Goal: Task Accomplishment & Management: Manage account settings

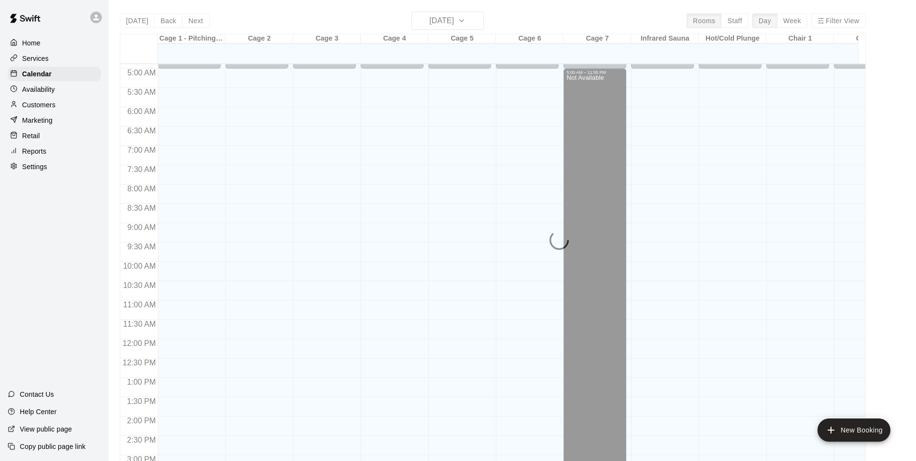
scroll to position [142, 0]
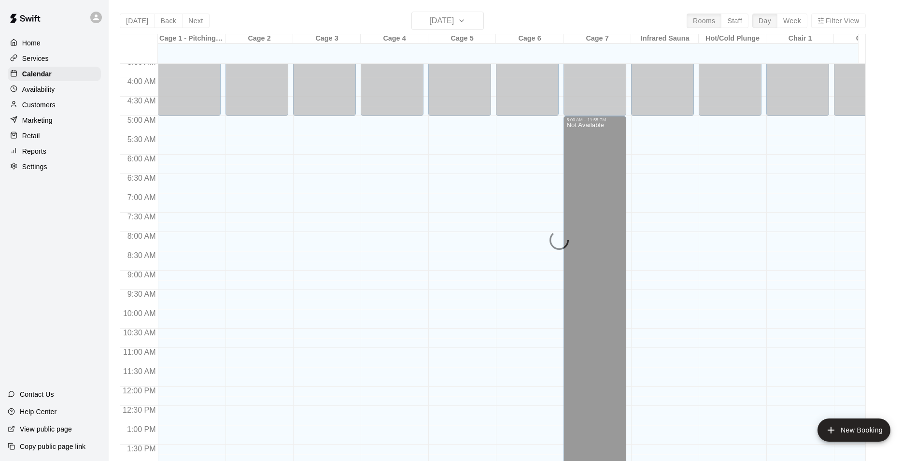
click at [132, 20] on div "[DATE] Back [DATE][DATE] Rooms Staff Day Week Filter View Cage 1 - Pitching/Cat…" at bounding box center [493, 242] width 746 height 461
click at [30, 78] on p "Calendar" at bounding box center [36, 74] width 29 height 10
click at [47, 74] on p "Calendar" at bounding box center [36, 74] width 29 height 10
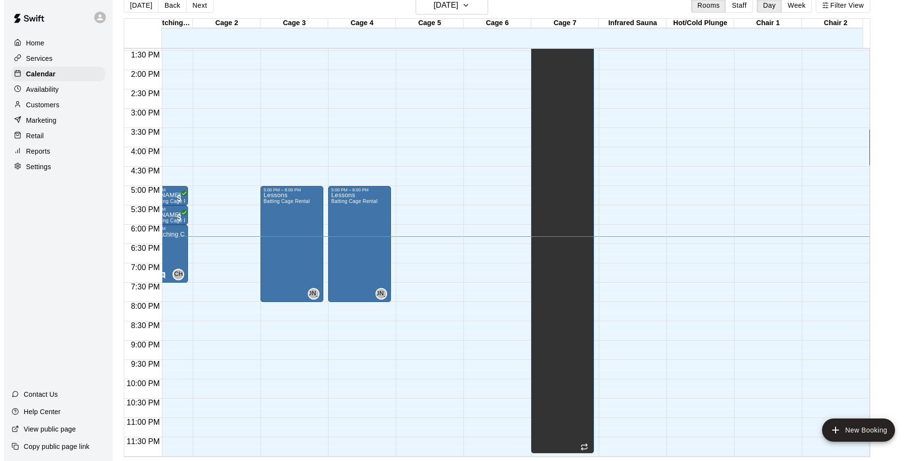
scroll to position [0, 375]
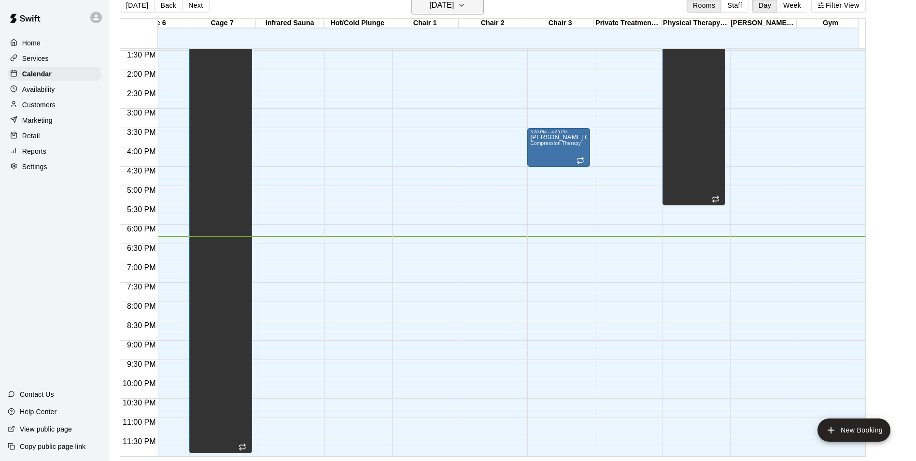
click at [454, 10] on h6 "[DATE]" at bounding box center [441, 6] width 25 height 14
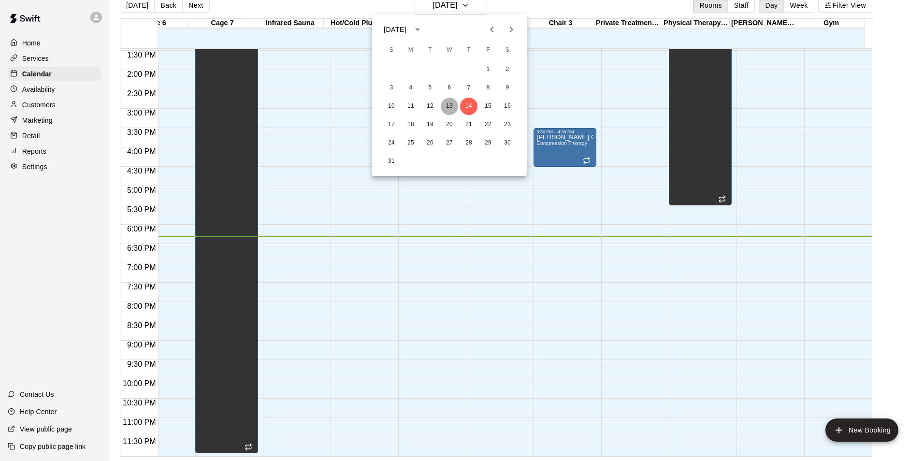
click at [451, 100] on button "13" at bounding box center [449, 106] width 17 height 17
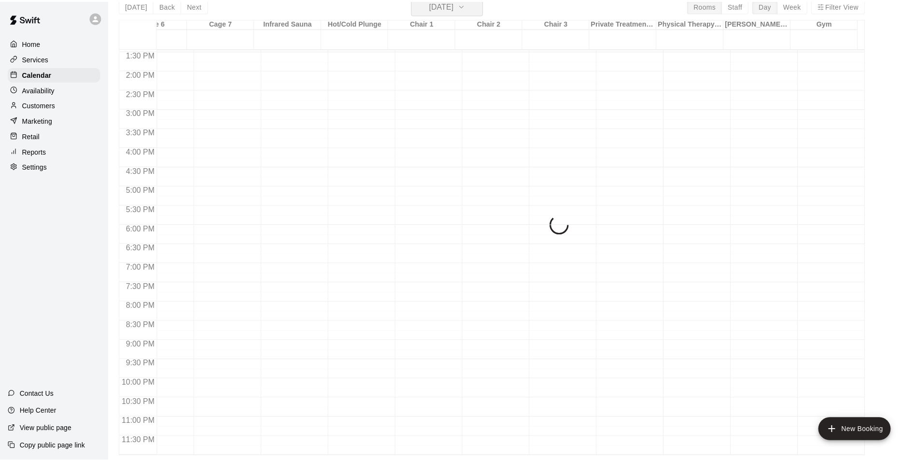
scroll to position [12, 0]
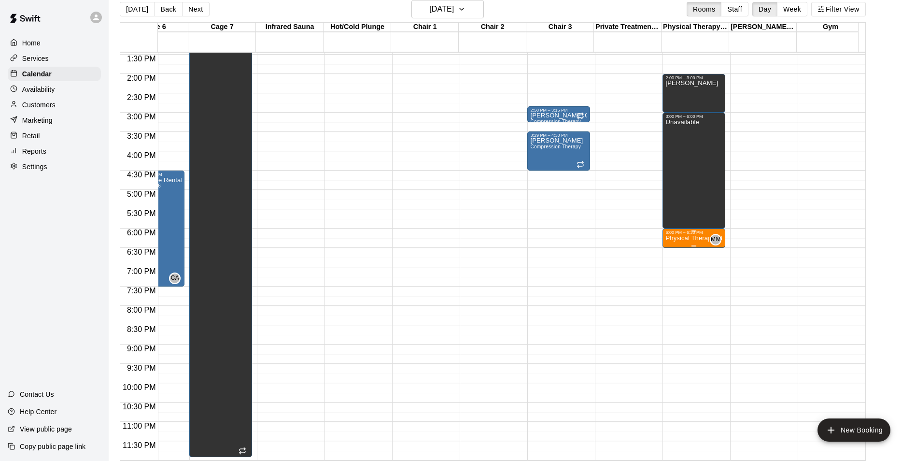
click at [692, 238] on p "Physical Therapy/Athletic Training - 30 min treatment" at bounding box center [694, 238] width 57 height 0
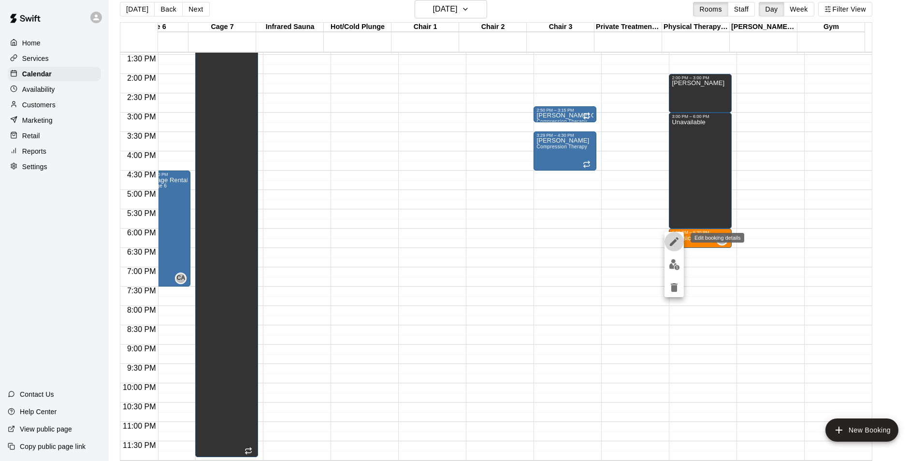
click at [677, 239] on icon "edit" at bounding box center [673, 241] width 9 height 9
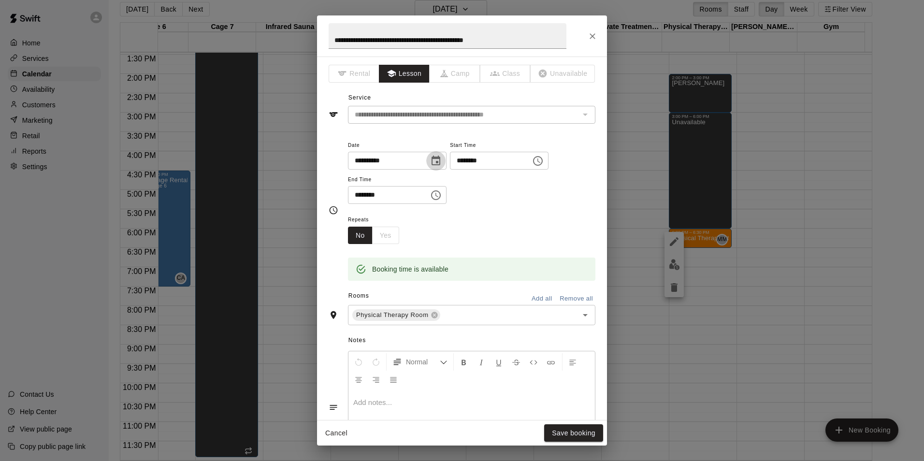
click at [440, 162] on icon "Choose date, selected date is Aug 13, 2025" at bounding box center [435, 161] width 9 height 10
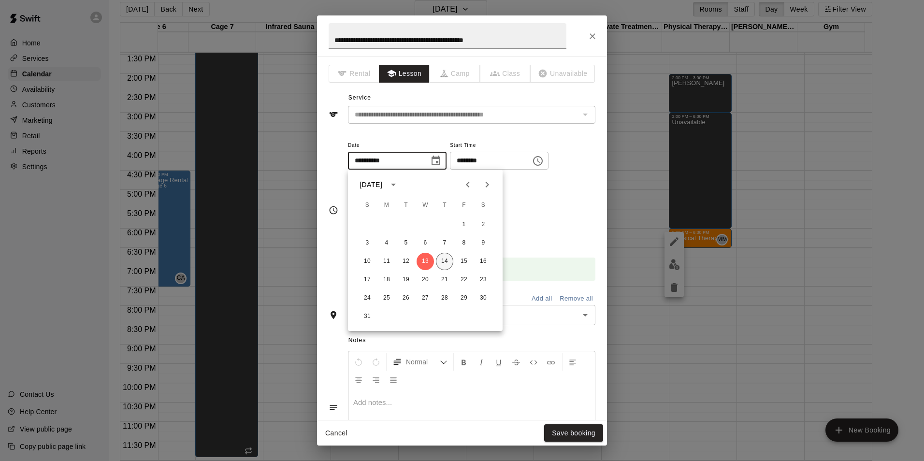
click at [442, 262] on button "14" at bounding box center [444, 261] width 17 height 17
type input "**********"
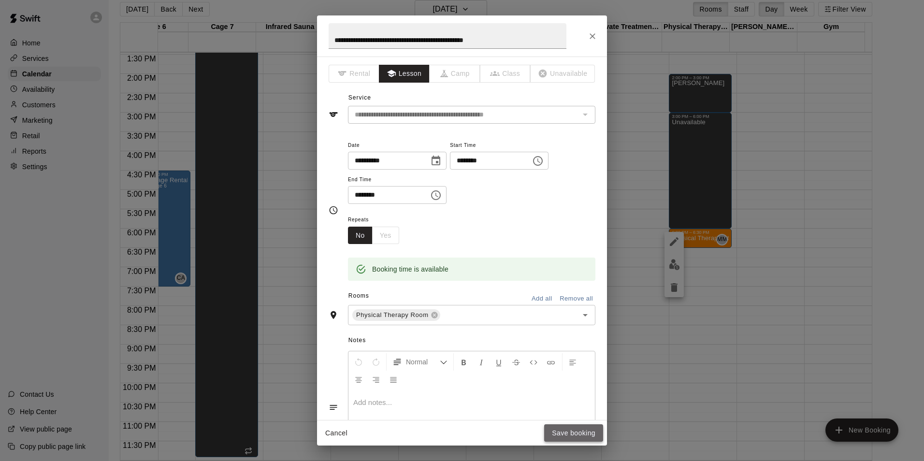
click at [568, 427] on button "Save booking" at bounding box center [573, 433] width 59 height 18
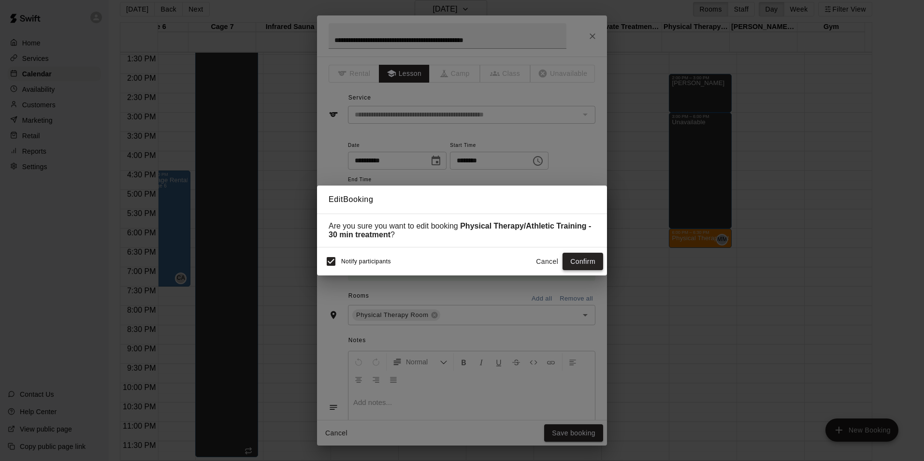
click at [583, 264] on button "Confirm" at bounding box center [582, 262] width 41 height 18
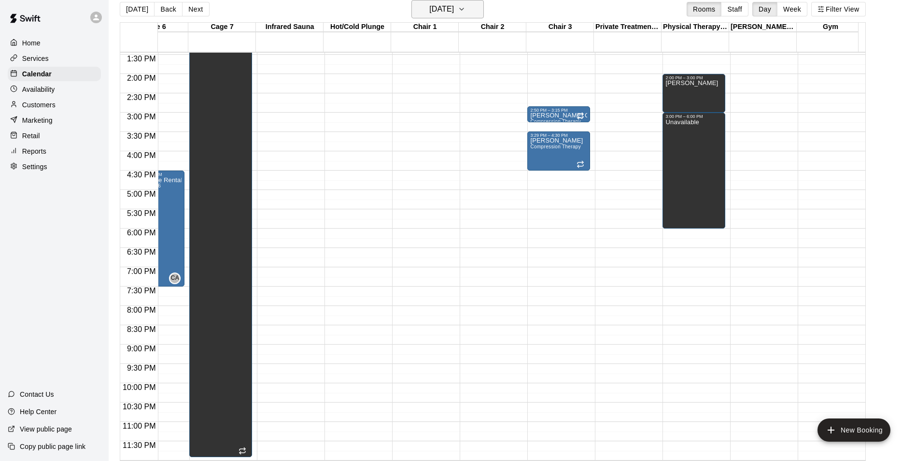
click at [435, 14] on h6 "Wednesday Aug 13" at bounding box center [441, 9] width 25 height 14
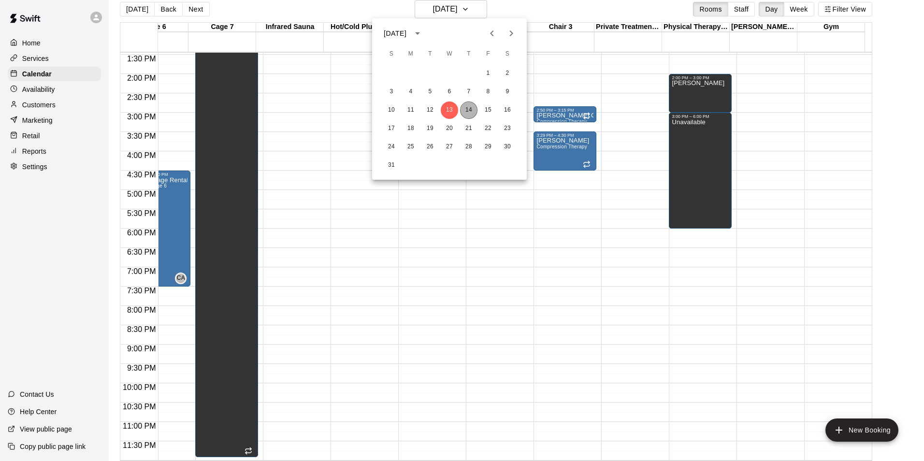
click at [465, 108] on button "14" at bounding box center [468, 109] width 17 height 17
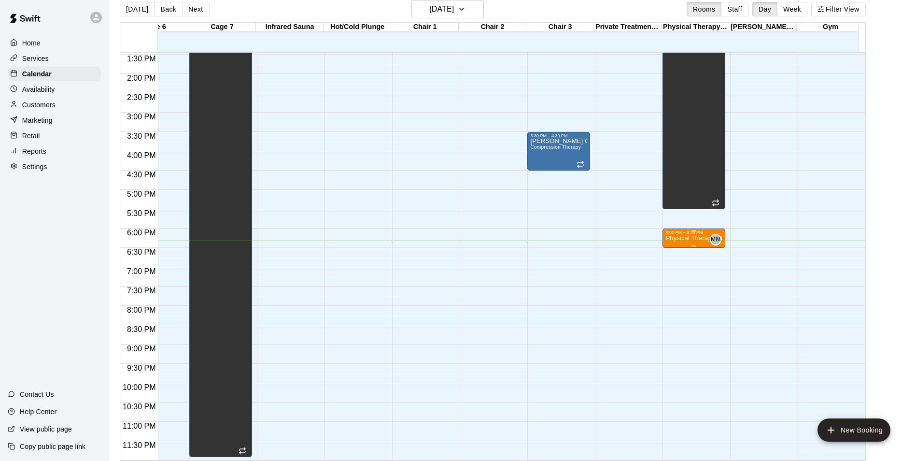
click at [696, 238] on p "Physical Therapy/Athletic Training - 30 min treatment" at bounding box center [694, 238] width 57 height 0
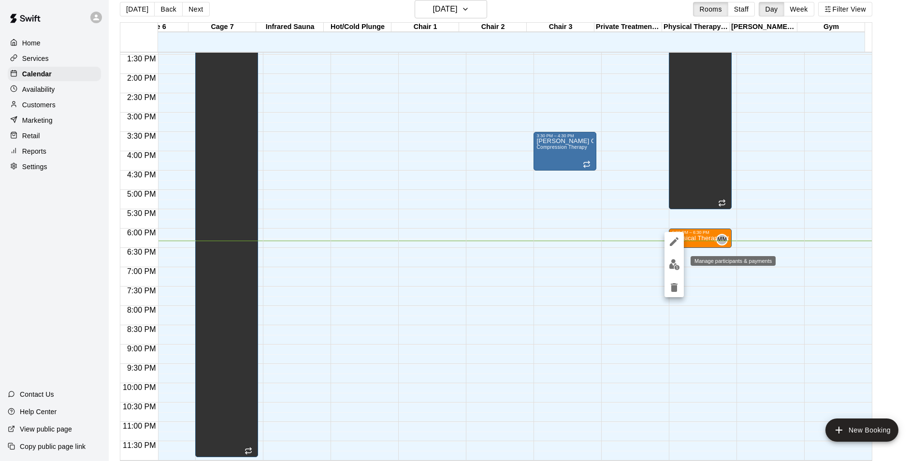
click at [670, 267] on img "edit" at bounding box center [674, 264] width 11 height 11
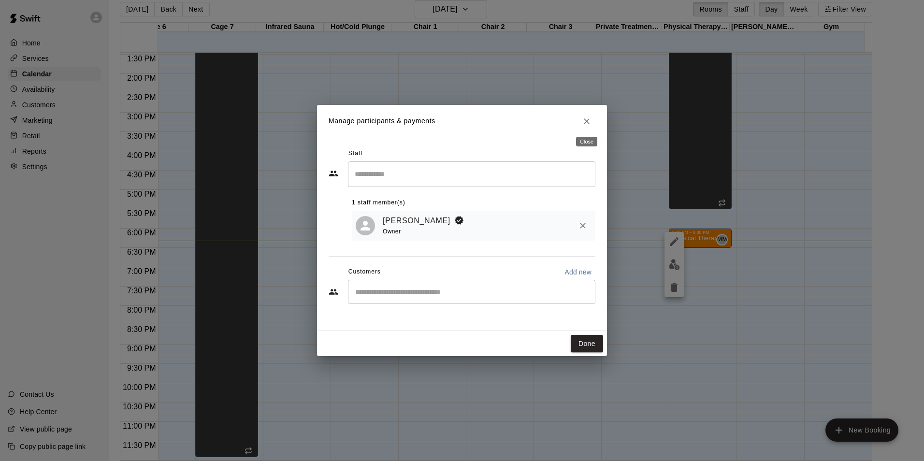
click at [589, 120] on icon "Close" at bounding box center [587, 121] width 10 height 10
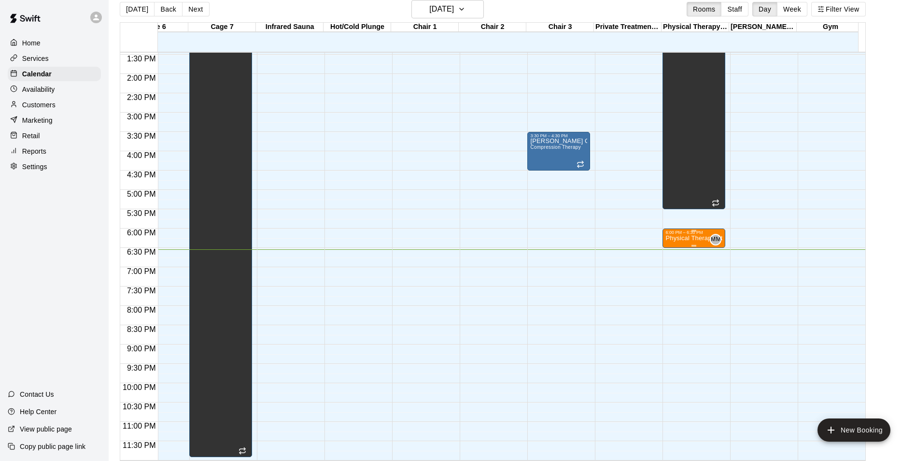
click at [699, 235] on div "Physical Therapy/Athletic Training - 30 min treatment" at bounding box center [694, 465] width 57 height 461
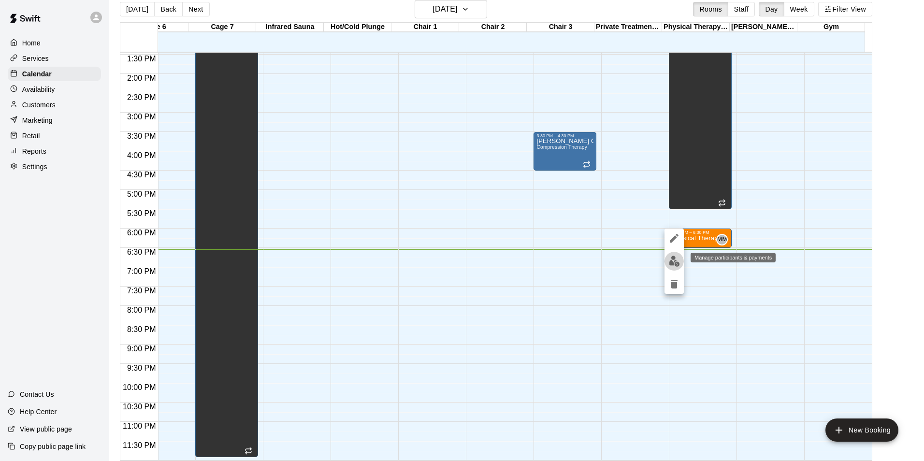
click at [674, 264] on img "edit" at bounding box center [674, 261] width 11 height 11
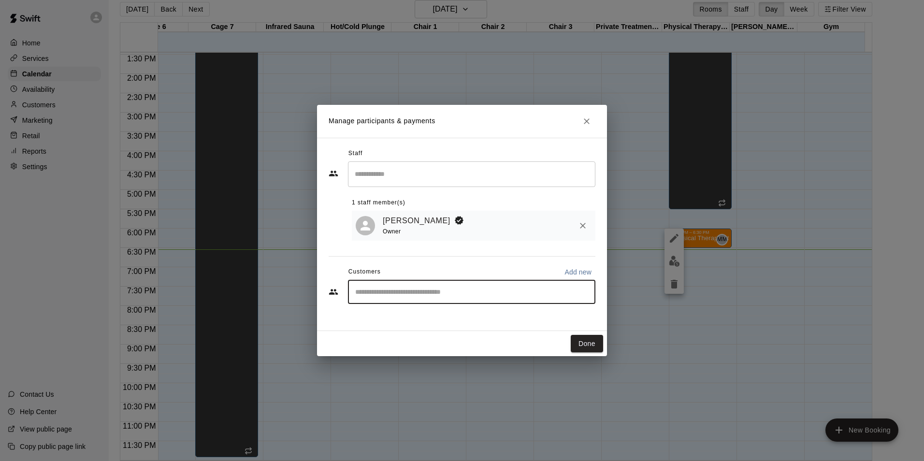
click at [416, 292] on input "Start typing to search customers..." at bounding box center [471, 292] width 239 height 10
type input "*"
click at [393, 297] on input "Start typing to search customers..." at bounding box center [471, 292] width 239 height 10
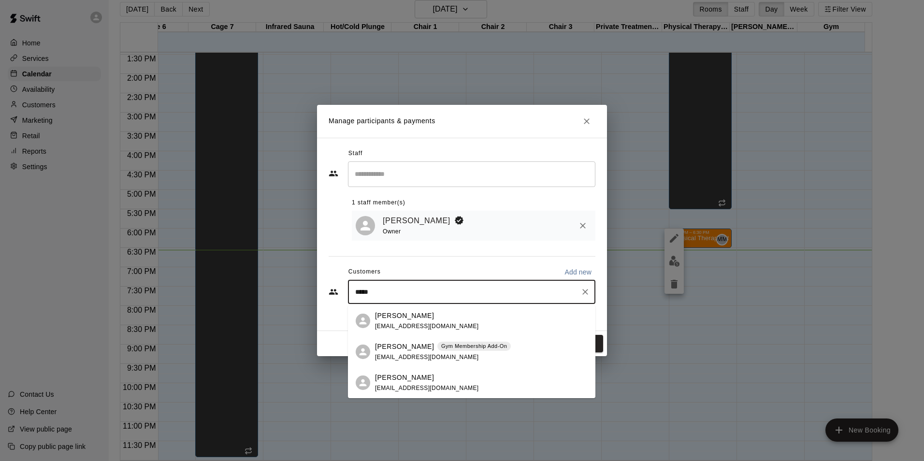
type input "*****"
click at [588, 123] on icon "Close" at bounding box center [587, 121] width 10 height 10
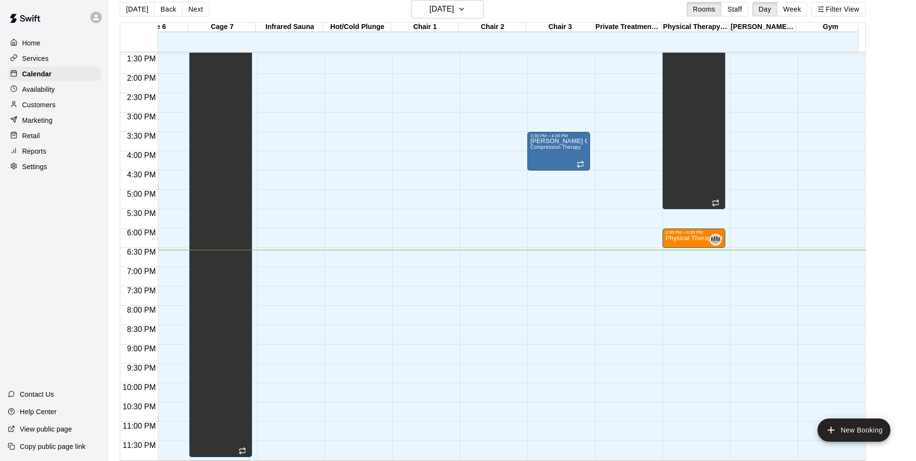
click at [43, 106] on p "Customers" at bounding box center [38, 105] width 33 height 10
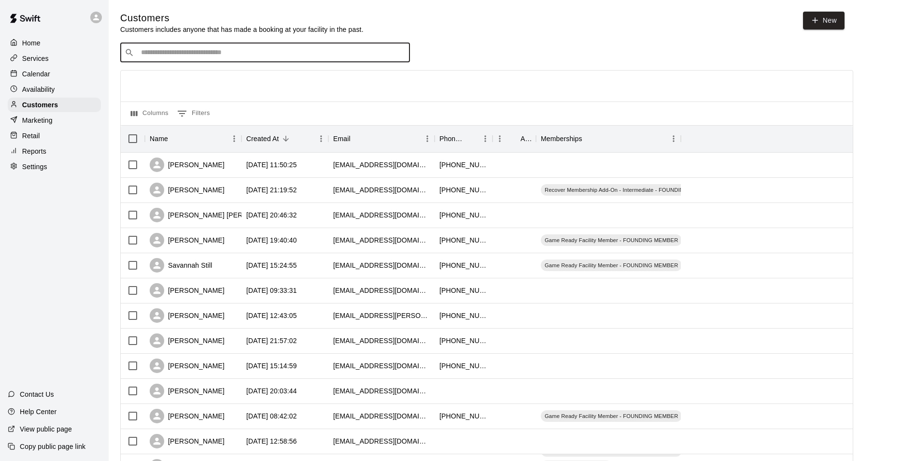
click at [217, 57] on input "Search customers by name or email" at bounding box center [272, 53] width 268 height 10
type input "*****"
drag, startPoint x: 186, startPoint y: 56, endPoint x: 99, endPoint y: 56, distance: 87.4
click at [100, 56] on div "Home Services Calendar Availability Customers Marketing Retail Reports Settings…" at bounding box center [458, 417] width 916 height 834
click at [190, 56] on input "Search customers by name or email" at bounding box center [272, 53] width 268 height 10
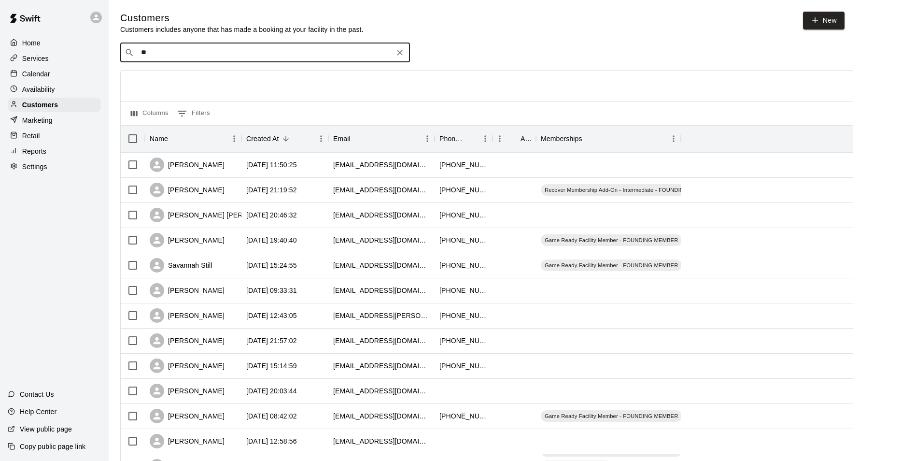
type input "*"
click at [249, 52] on input "Search customers by name or email" at bounding box center [272, 53] width 268 height 10
click at [232, 50] on input "Search customers by name or email" at bounding box center [272, 53] width 268 height 10
click at [214, 56] on input "Search customers by name or email" at bounding box center [272, 53] width 268 height 10
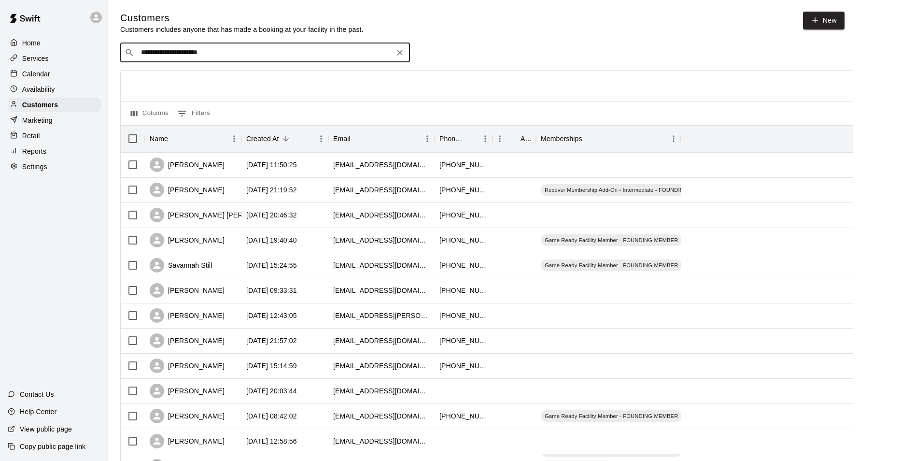
type input "**********"
click at [227, 57] on input "**********" at bounding box center [264, 53] width 253 height 10
drag, startPoint x: 299, startPoint y: 57, endPoint x: 129, endPoint y: 55, distance: 170.0
click at [135, 56] on div "**********" at bounding box center [265, 52] width 290 height 19
drag, startPoint x: 269, startPoint y: 60, endPoint x: 293, endPoint y: 56, distance: 24.1
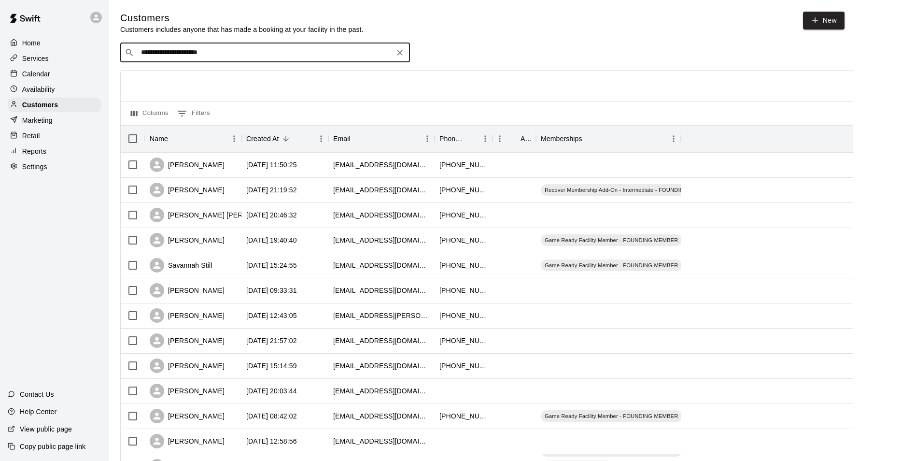
click at [270, 60] on div "**********" at bounding box center [265, 52] width 290 height 19
click at [295, 55] on input "**********" at bounding box center [264, 53] width 253 height 10
drag, startPoint x: 244, startPoint y: 55, endPoint x: 37, endPoint y: 49, distance: 207.8
click at [37, 49] on div "**********" at bounding box center [458, 417] width 916 height 834
drag, startPoint x: 180, startPoint y: 55, endPoint x: 86, endPoint y: 51, distance: 93.8
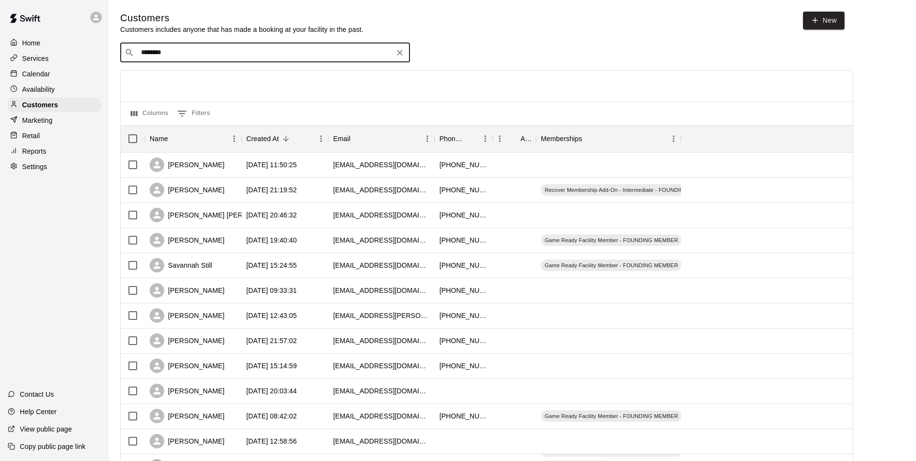
click at [86, 51] on div "Home Services Calendar Availability Customers Marketing Retail Reports Settings…" at bounding box center [458, 417] width 916 height 834
type input "*****"
click at [213, 137] on div "Name" at bounding box center [188, 138] width 77 height 27
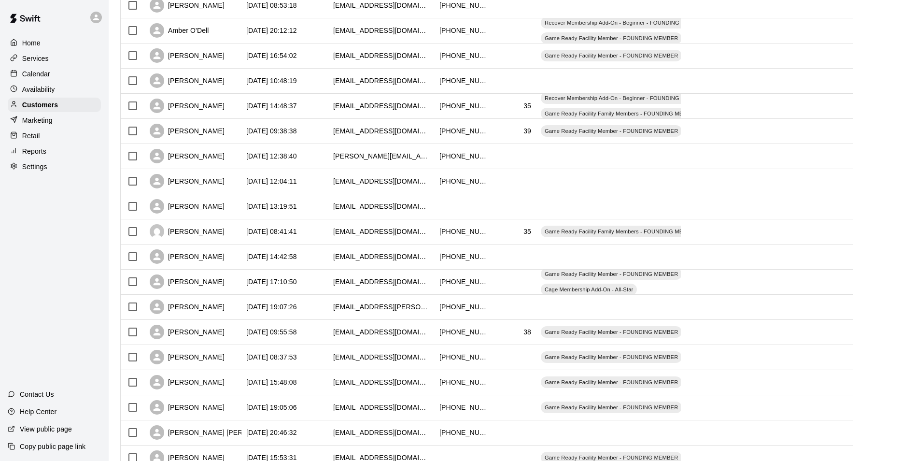
scroll to position [374, 0]
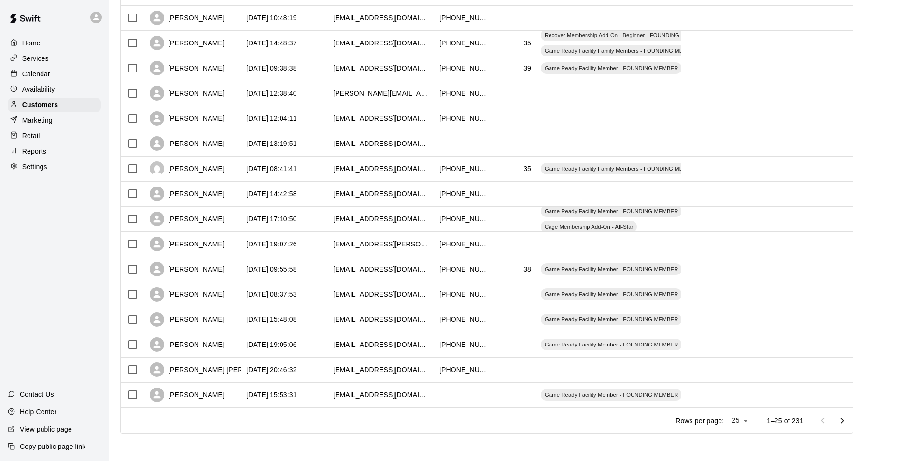
click at [845, 418] on icon "Go to next page" at bounding box center [843, 421] width 12 height 12
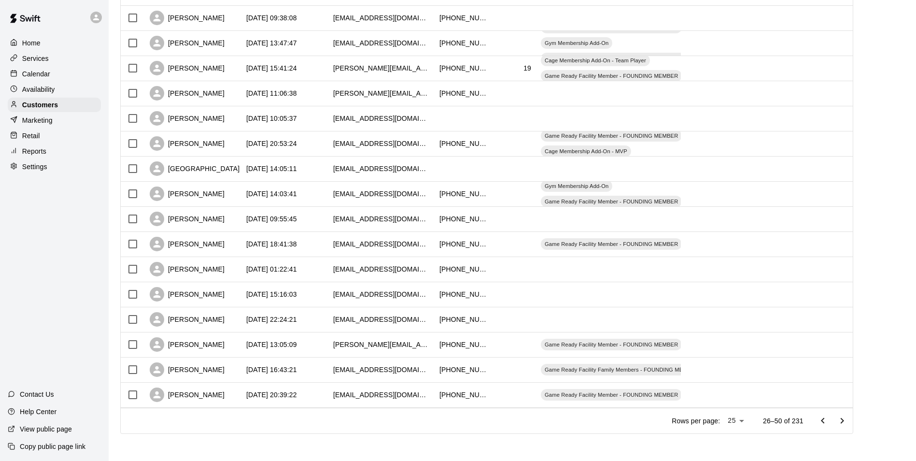
click at [839, 418] on button "Go to next page" at bounding box center [842, 420] width 19 height 19
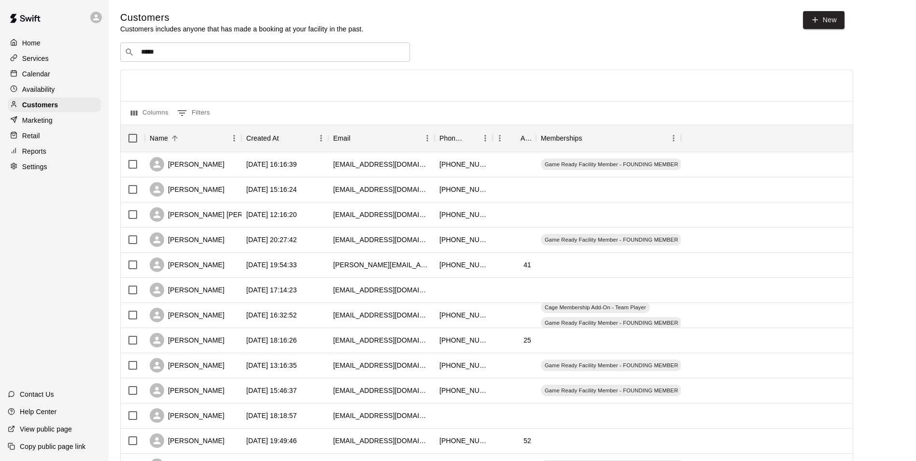
scroll to position [0, 0]
drag, startPoint x: 34, startPoint y: 75, endPoint x: 60, endPoint y: 76, distance: 26.1
click at [34, 75] on p "Calendar" at bounding box center [36, 74] width 28 height 10
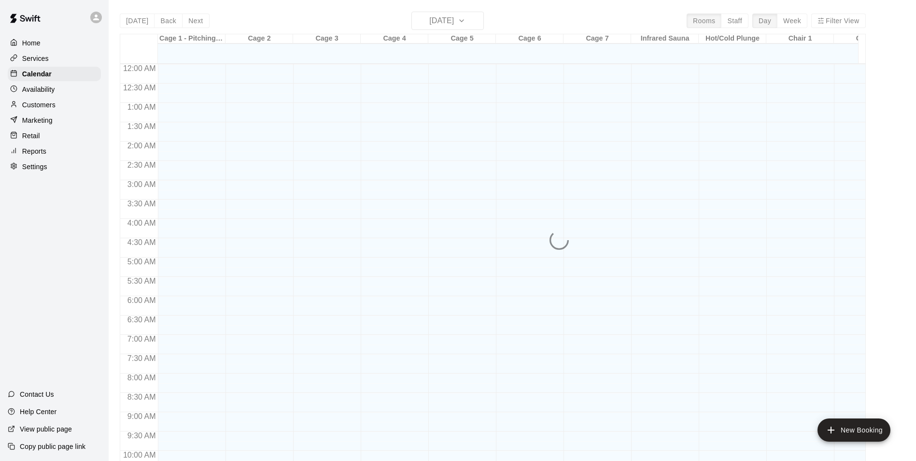
scroll to position [491, 0]
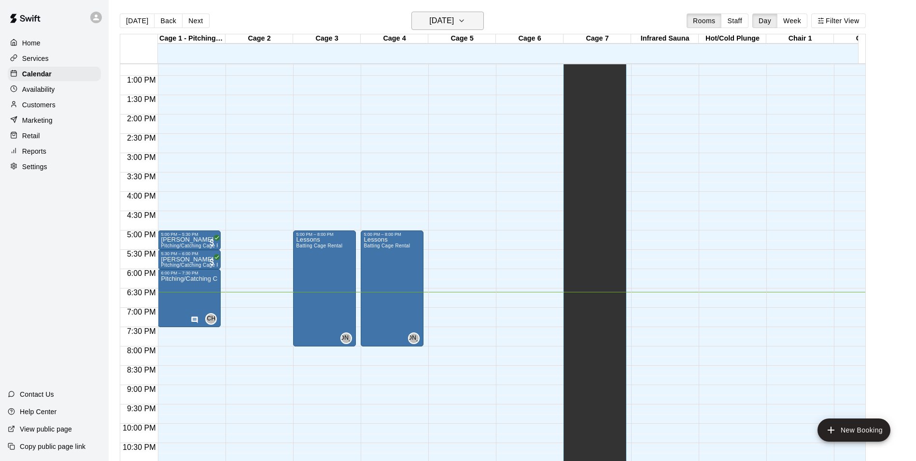
click at [454, 18] on h6 "[DATE]" at bounding box center [441, 21] width 25 height 14
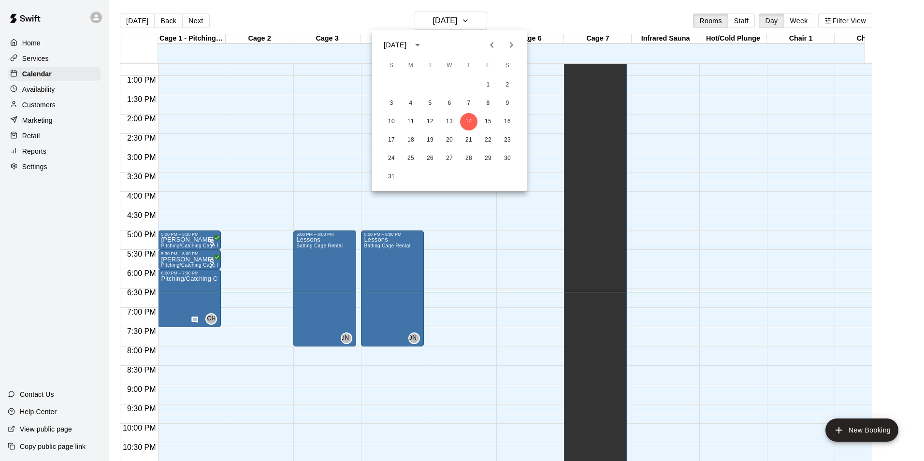
click at [489, 43] on icon "Previous month" at bounding box center [492, 45] width 12 height 12
click at [466, 157] on button "31" at bounding box center [468, 158] width 17 height 17
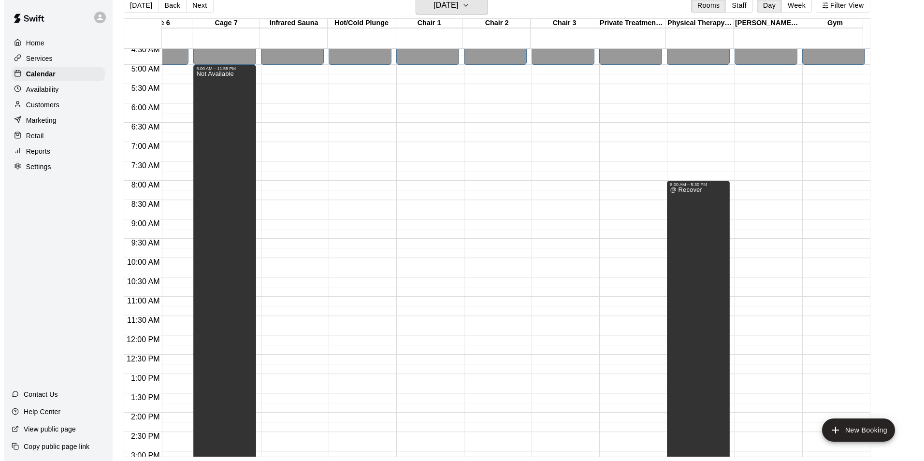
scroll to position [93, 375]
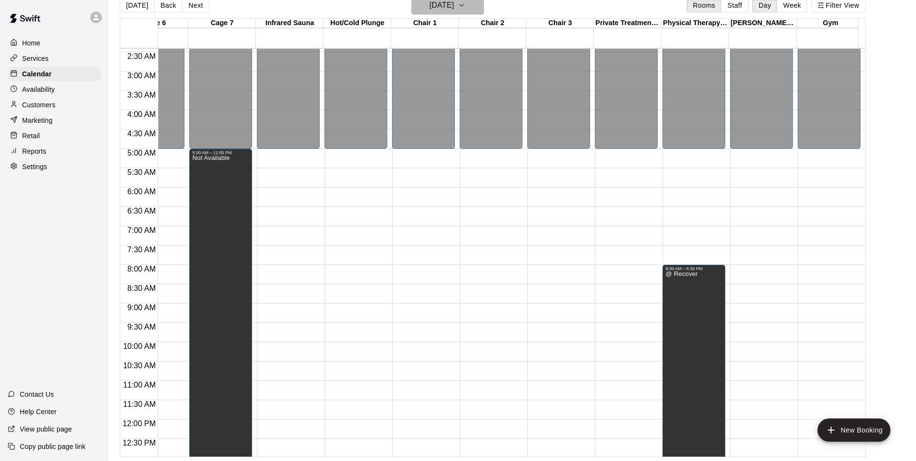
click at [448, 5] on h6 "Thursday Jul 31" at bounding box center [441, 6] width 25 height 14
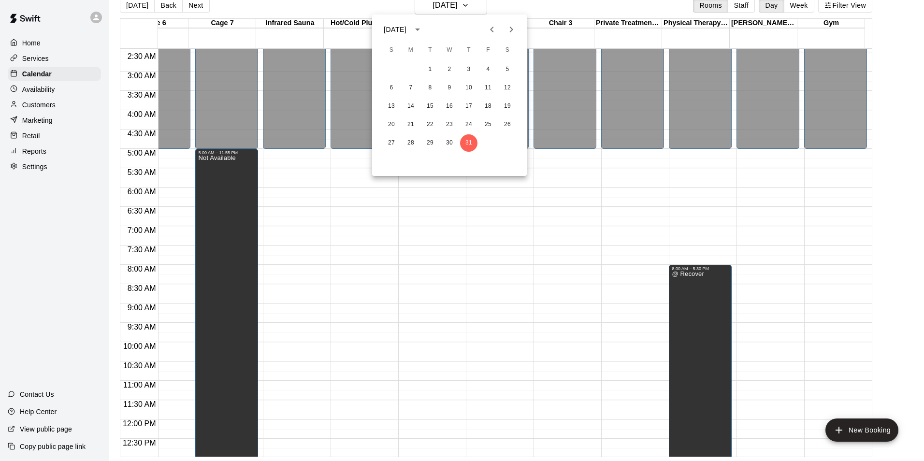
click at [459, 10] on div at bounding box center [462, 230] width 924 height 461
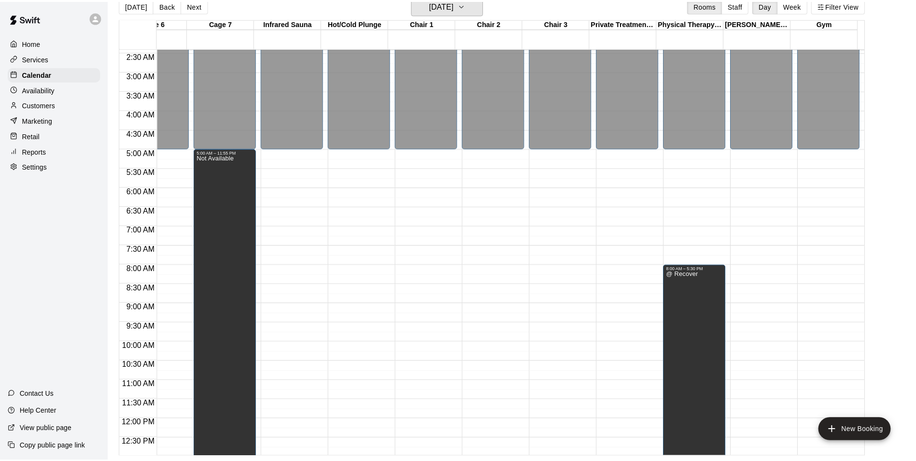
scroll to position [12, 0]
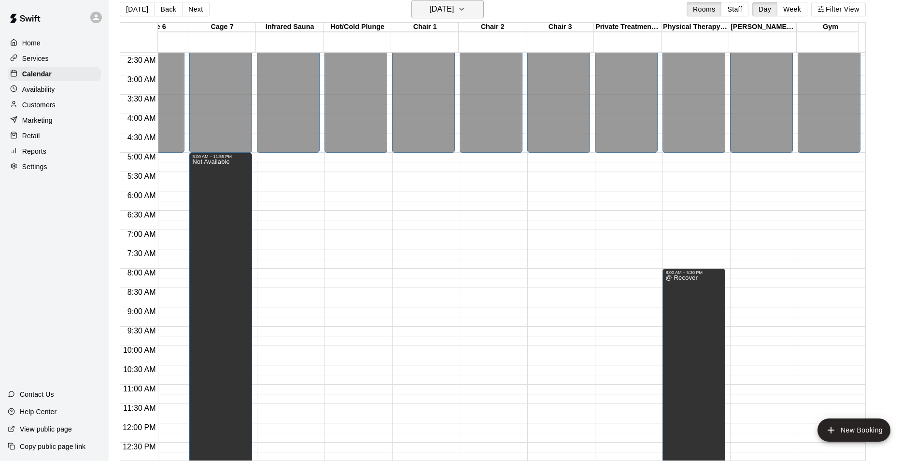
click at [446, 11] on h6 "Thursday Jul 31" at bounding box center [441, 9] width 25 height 14
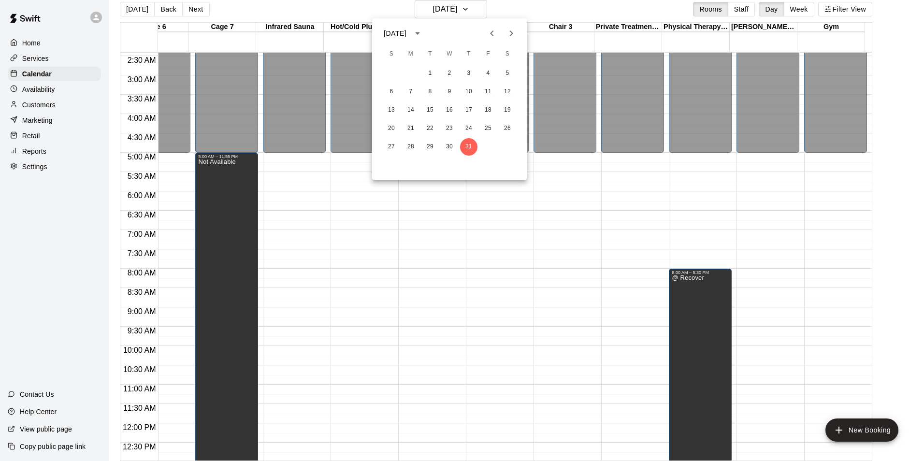
click at [490, 33] on icon "Previous month" at bounding box center [491, 33] width 3 height 6
click at [507, 31] on icon "Next month" at bounding box center [511, 34] width 12 height 12
click at [427, 77] on button "1" at bounding box center [429, 73] width 17 height 17
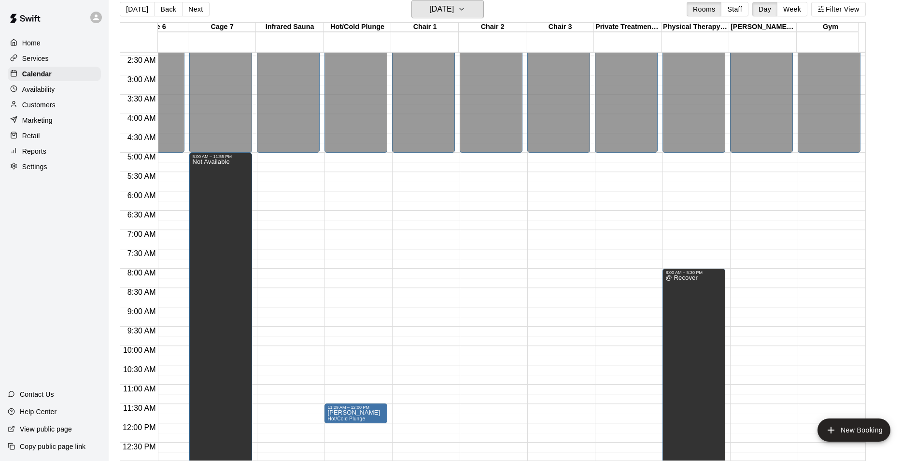
scroll to position [0, 375]
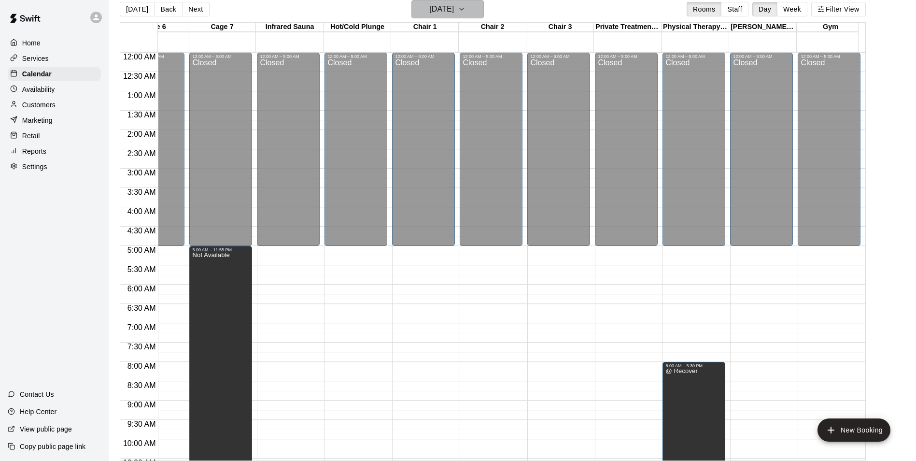
click at [454, 8] on h6 "Tuesday Jul 01" at bounding box center [441, 9] width 25 height 14
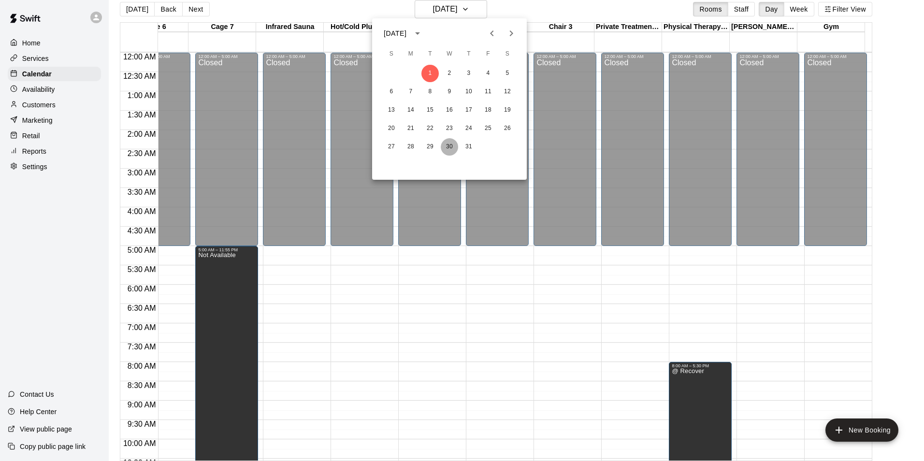
click at [449, 147] on button "30" at bounding box center [449, 146] width 17 height 17
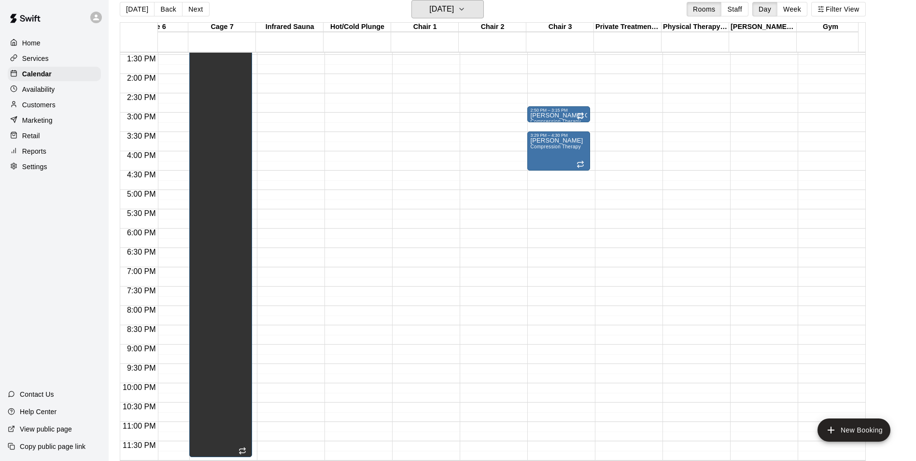
scroll to position [528, 375]
drag, startPoint x: 569, startPoint y: 460, endPoint x: 601, endPoint y: 392, distance: 75.6
click at [572, 456] on div "Cage 1 - Pitching/Catching Lane 30 Wed Cage 2 30 Wed Cage 3 30 Wed Cage 4 30 We…" at bounding box center [493, 241] width 746 height 439
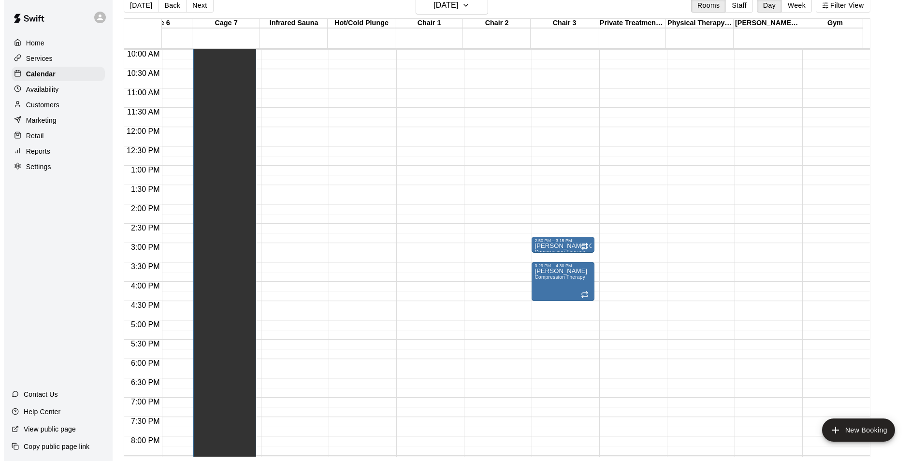
scroll to position [190, 375]
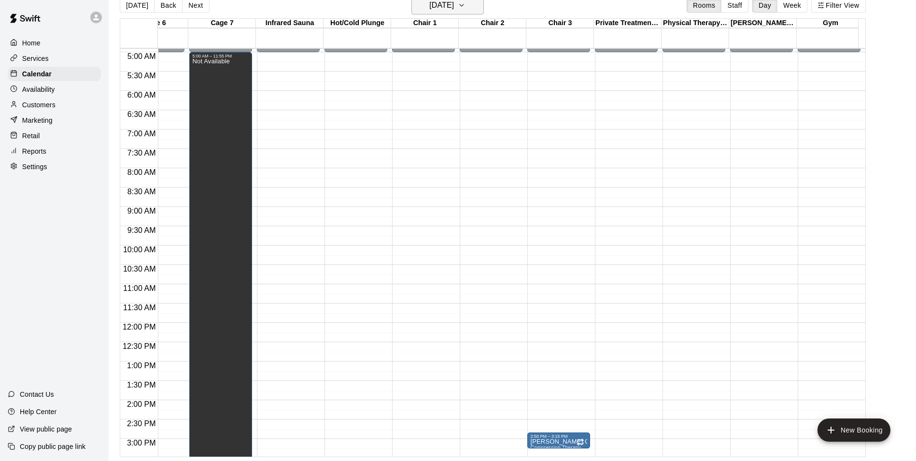
click at [446, 8] on h6 "Wednesday Jul 30" at bounding box center [441, 6] width 25 height 14
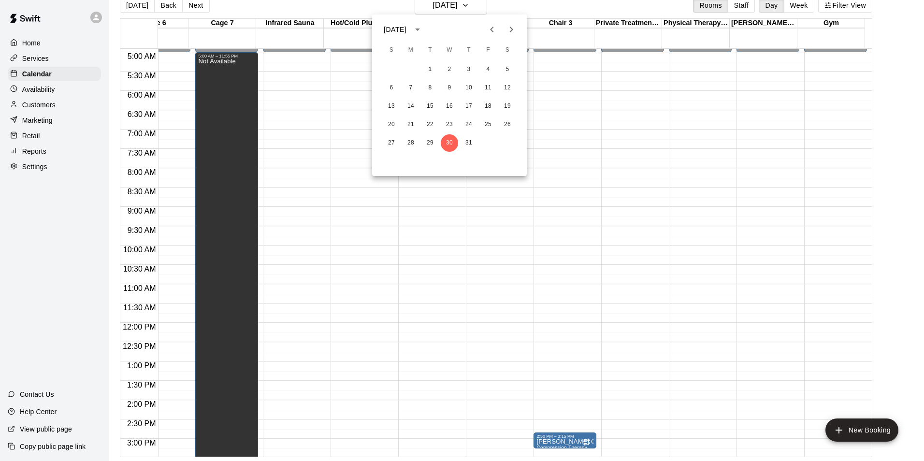
click at [508, 31] on icon "Next month" at bounding box center [511, 30] width 12 height 12
click at [490, 31] on icon "Previous month" at bounding box center [492, 30] width 12 height 12
click at [490, 28] on icon "Previous month" at bounding box center [492, 30] width 12 height 12
click at [410, 144] on button "30" at bounding box center [410, 142] width 17 height 17
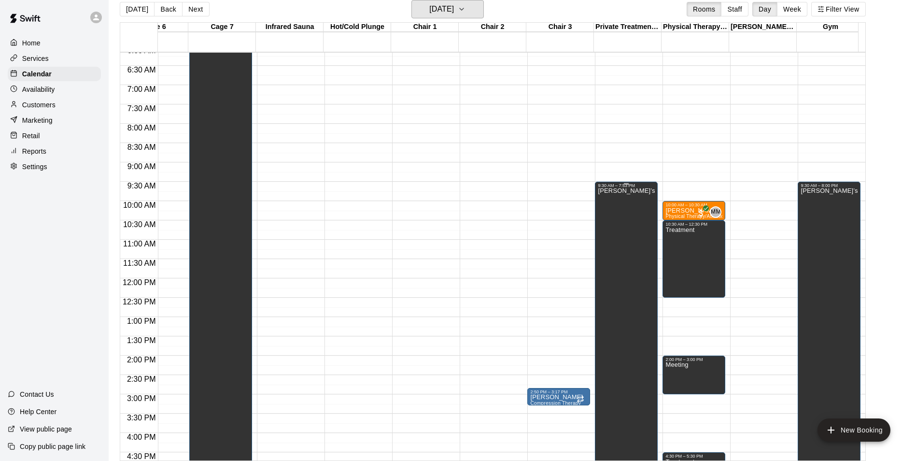
scroll to position [528, 375]
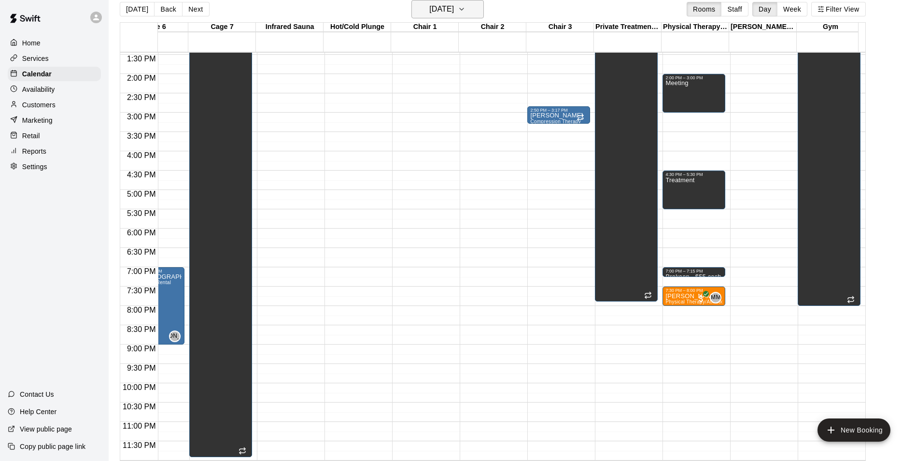
click at [454, 9] on h6 "Monday Jun 30" at bounding box center [441, 9] width 25 height 14
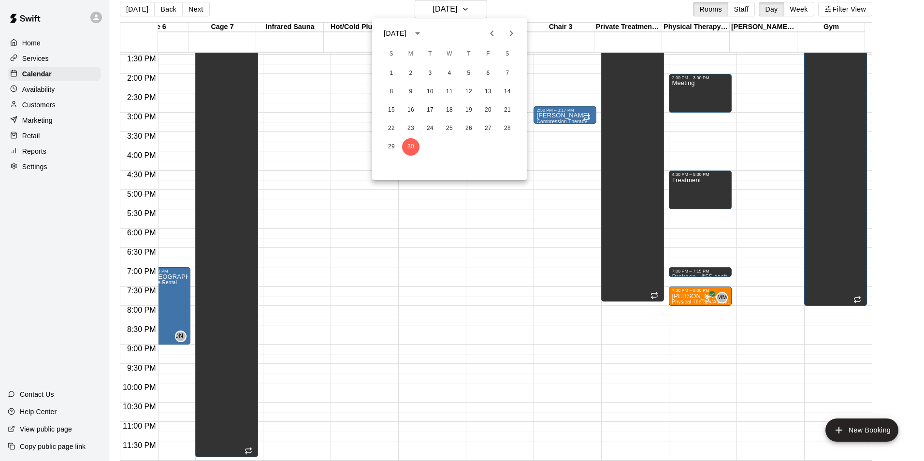
click at [510, 34] on icon "Next month" at bounding box center [511, 34] width 12 height 12
click at [450, 73] on button "2" at bounding box center [449, 73] width 17 height 17
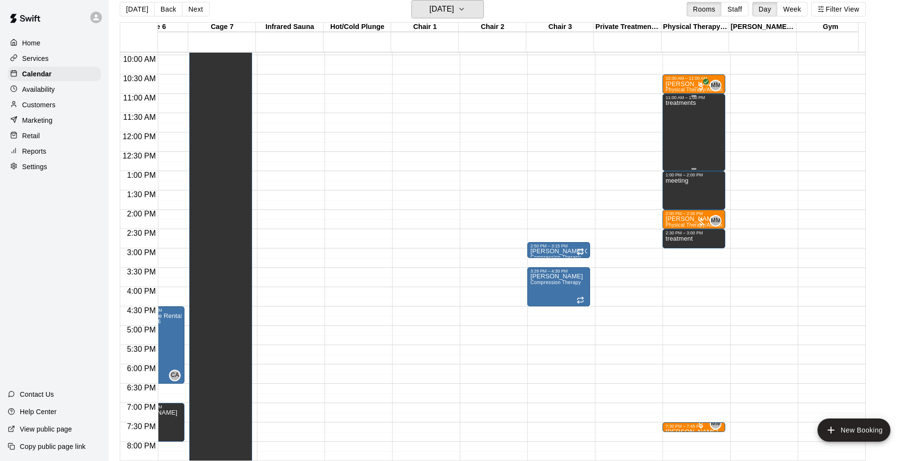
scroll to position [383, 375]
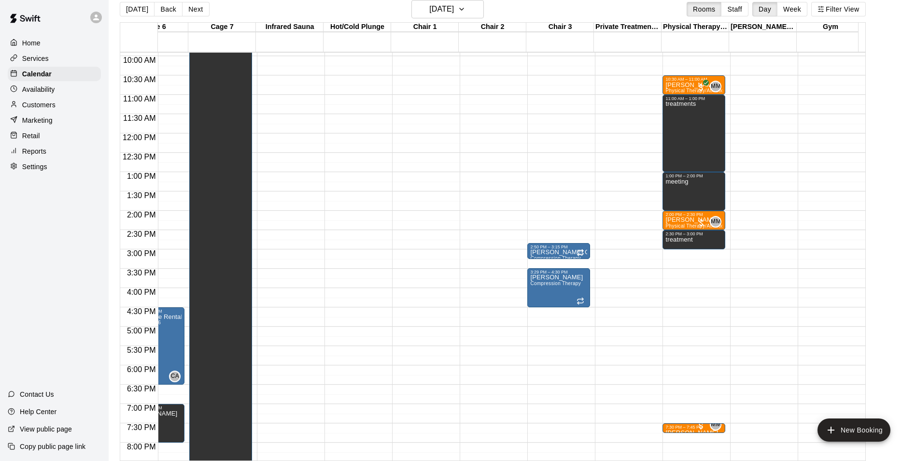
click at [37, 106] on p "Customers" at bounding box center [38, 105] width 33 height 10
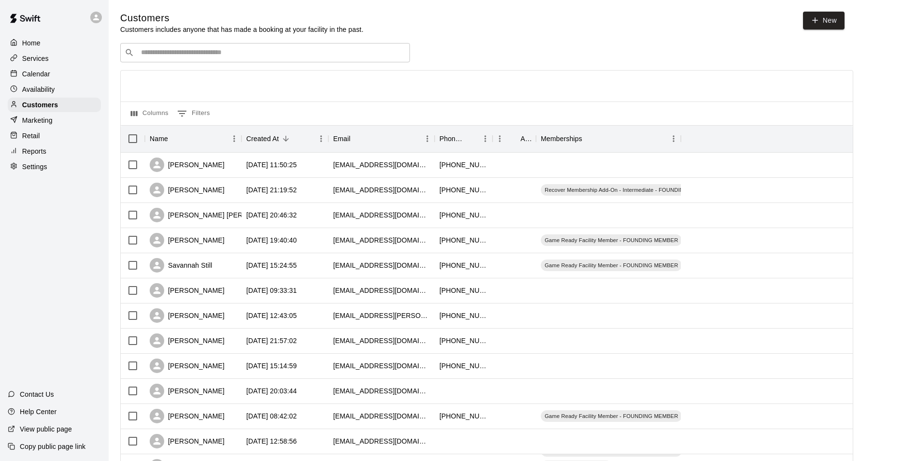
click at [181, 57] on input "Search customers by name or email" at bounding box center [272, 53] width 268 height 10
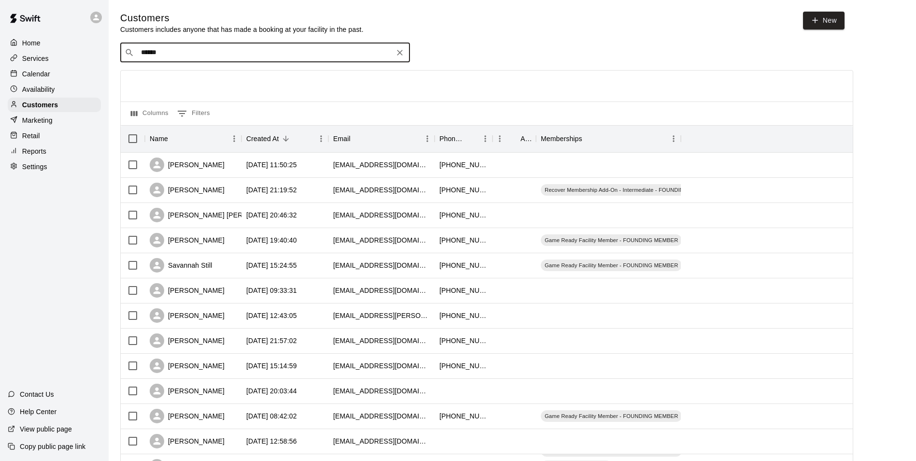
click at [178, 56] on input "*****" at bounding box center [264, 53] width 253 height 10
drag, startPoint x: 178, startPoint y: 56, endPoint x: 97, endPoint y: 53, distance: 81.2
click at [98, 54] on div "Home Services Calendar Availability Customers Marketing Retail Reports Settings…" at bounding box center [458, 417] width 916 height 834
type input "*****"
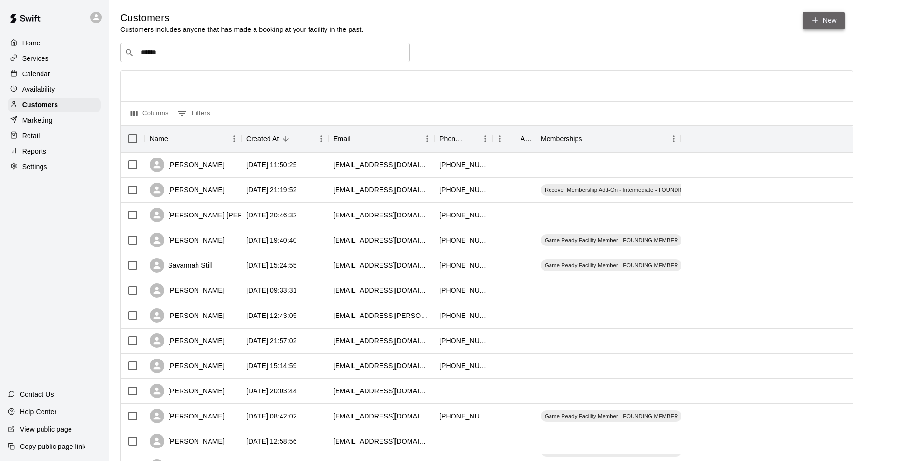
click at [841, 18] on link "New" at bounding box center [824, 21] width 42 height 18
select select "**"
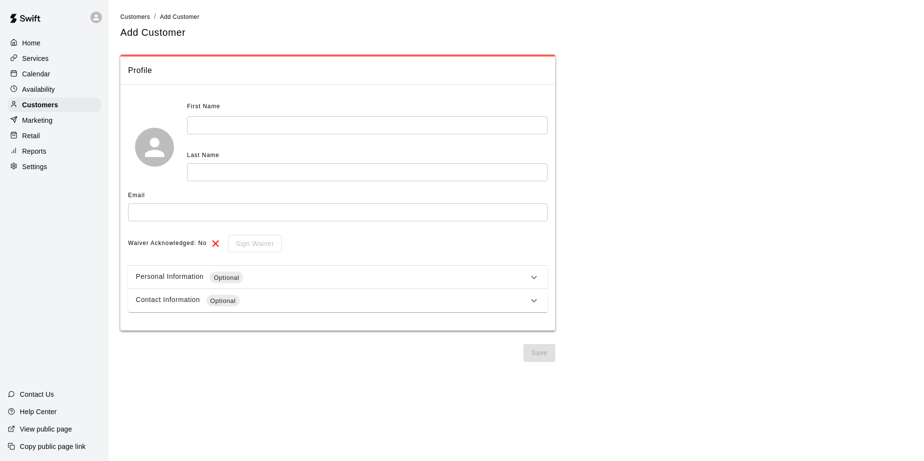
click at [211, 124] on input "text" at bounding box center [367, 125] width 360 height 18
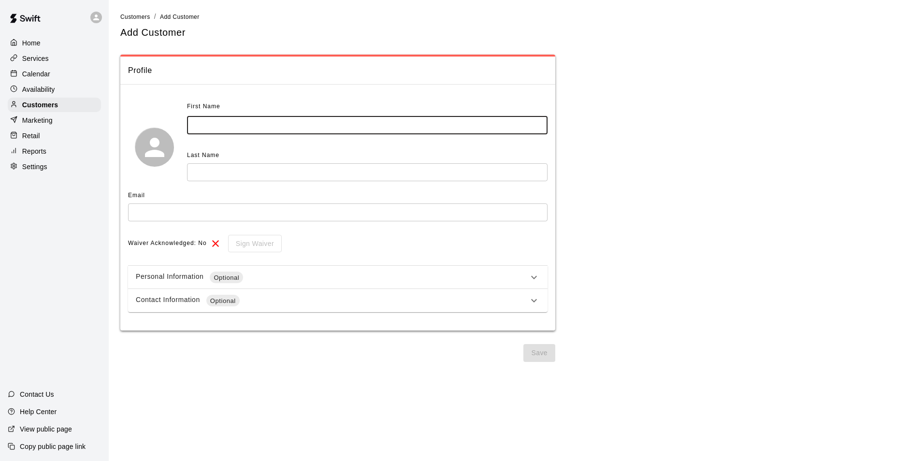
type input "*"
type input "********"
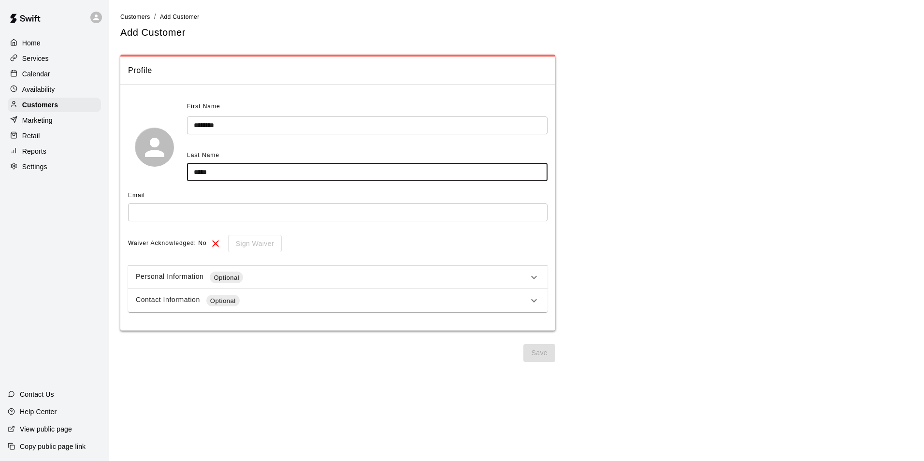
type input "*****"
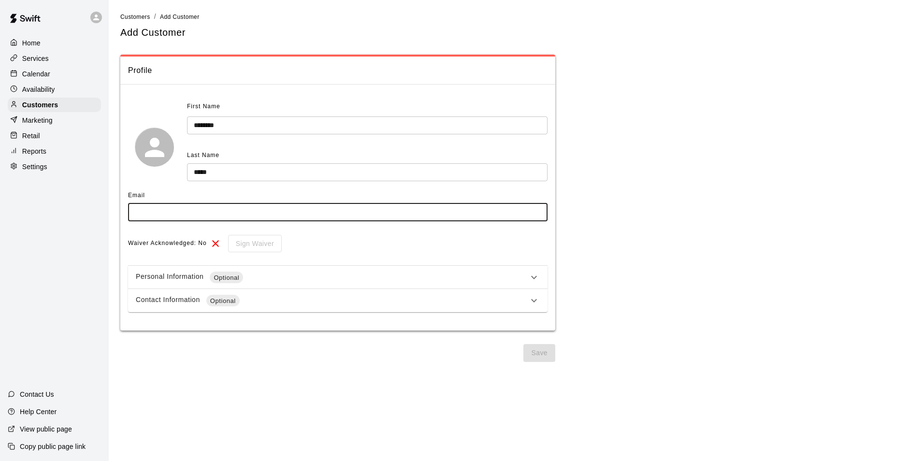
click at [167, 216] on input "text" at bounding box center [337, 212] width 419 height 18
type input "**********"
click at [537, 356] on button "Save" at bounding box center [539, 353] width 32 height 18
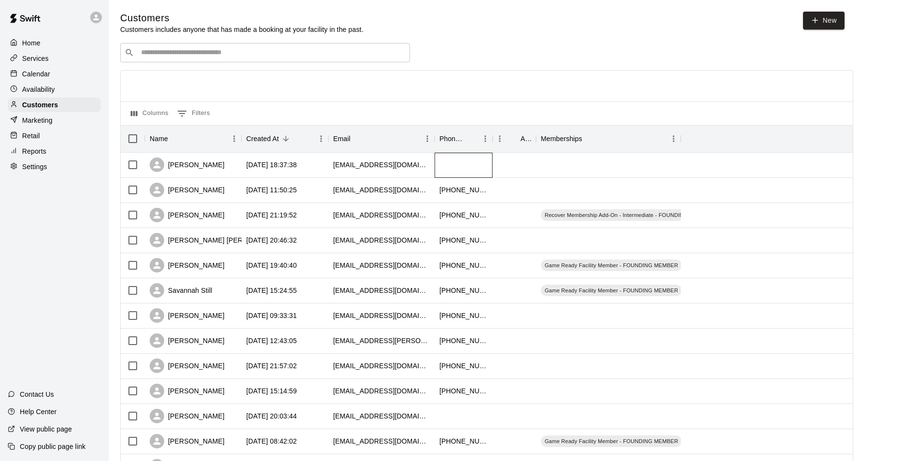
click at [443, 168] on div at bounding box center [464, 165] width 58 height 25
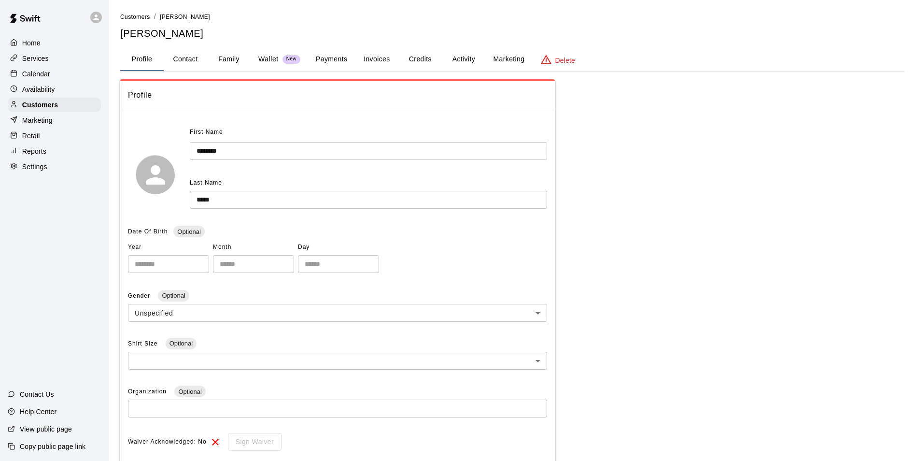
click at [469, 61] on button "Activity" at bounding box center [463, 59] width 43 height 23
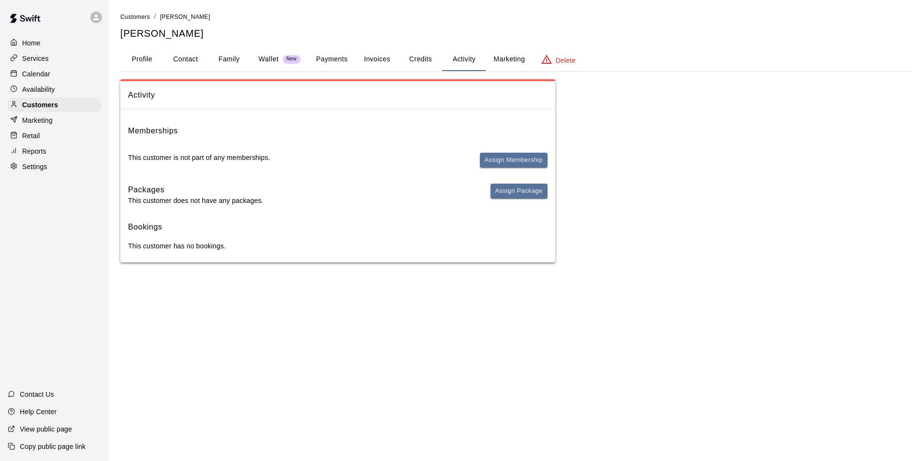
click at [416, 57] on button "Credits" at bounding box center [420, 59] width 43 height 23
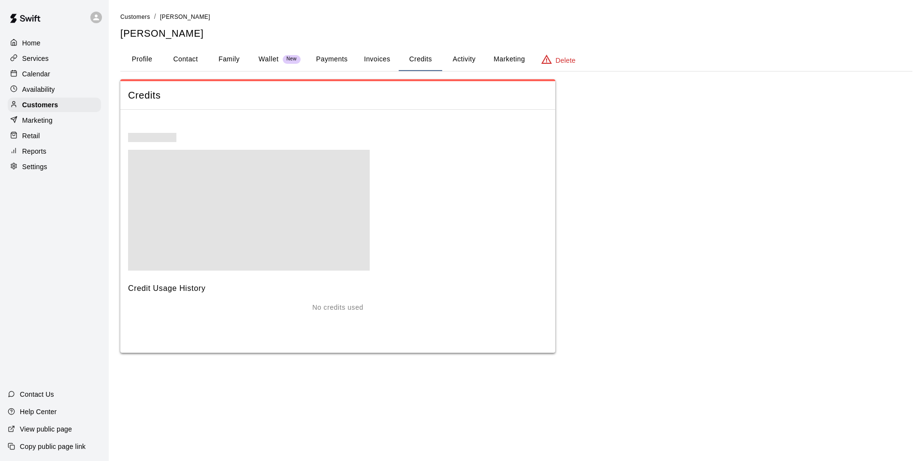
click at [478, 58] on button "Activity" at bounding box center [463, 59] width 43 height 23
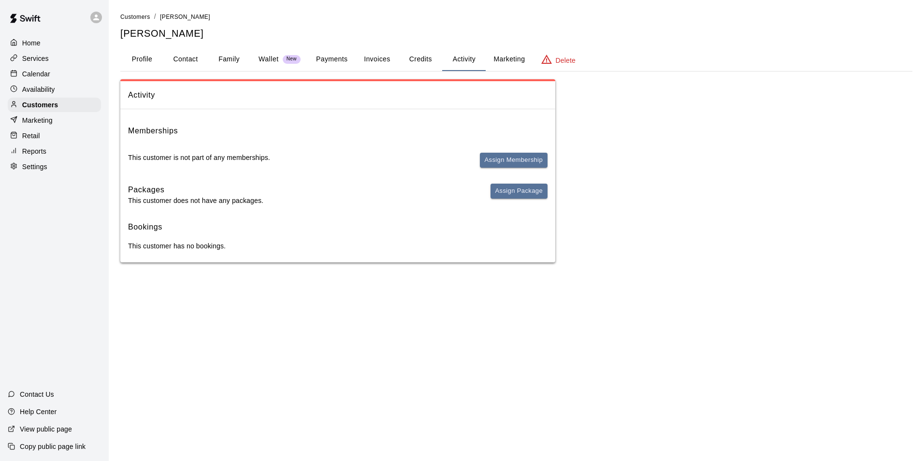
click at [337, 54] on button "Payments" at bounding box center [331, 59] width 47 height 23
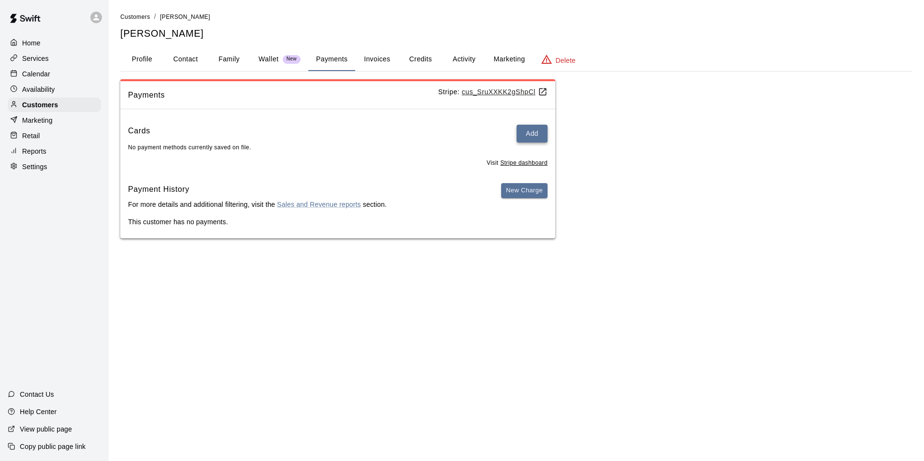
click at [531, 134] on button "Add" at bounding box center [531, 134] width 31 height 18
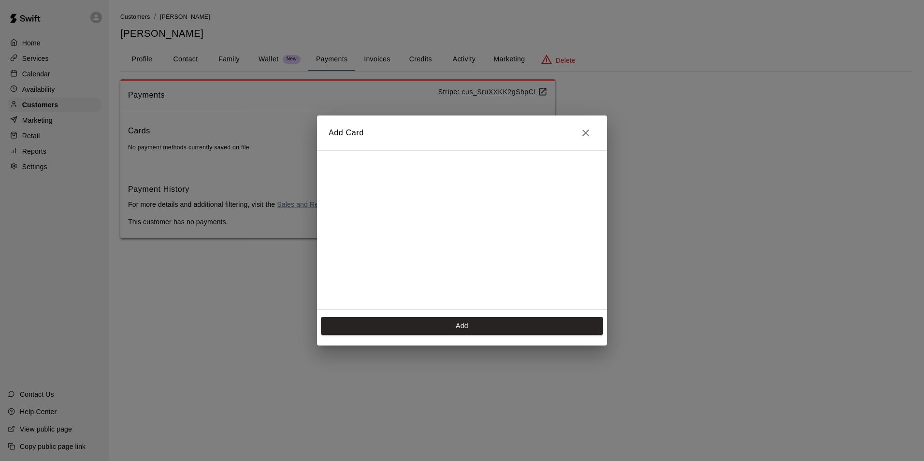
scroll to position [136, 0]
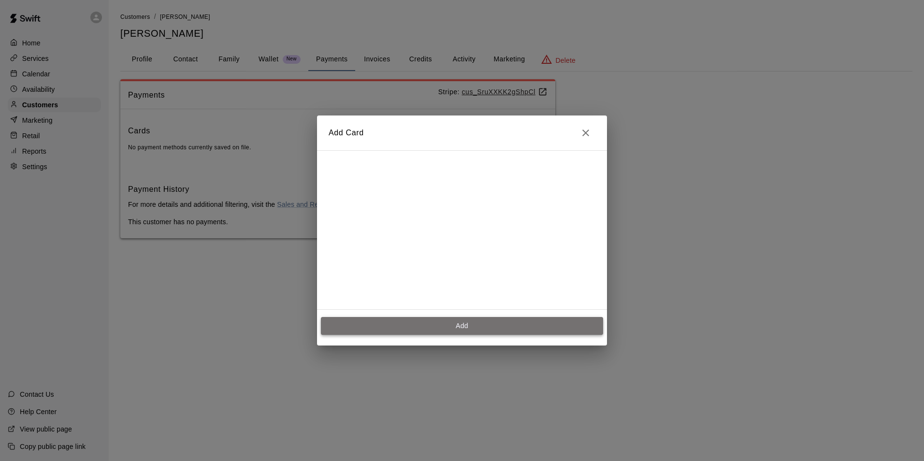
click at [452, 327] on button "Add" at bounding box center [462, 326] width 282 height 18
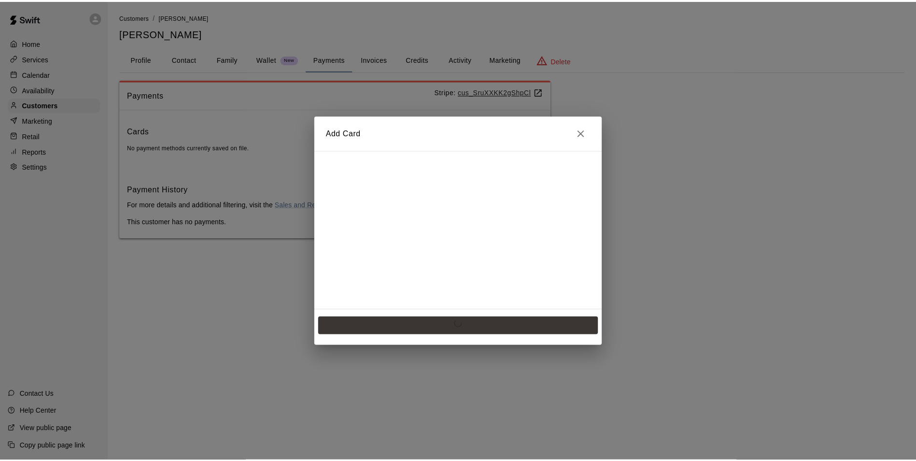
scroll to position [0, 0]
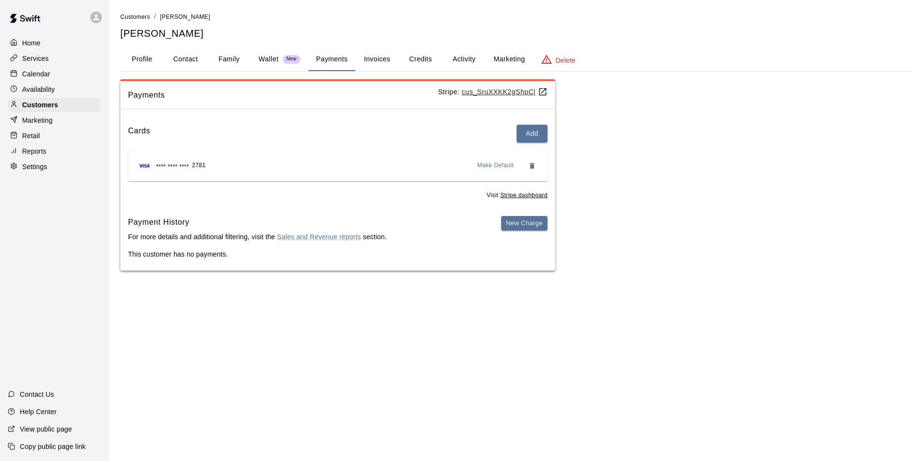
click at [41, 73] on p "Calendar" at bounding box center [36, 74] width 28 height 10
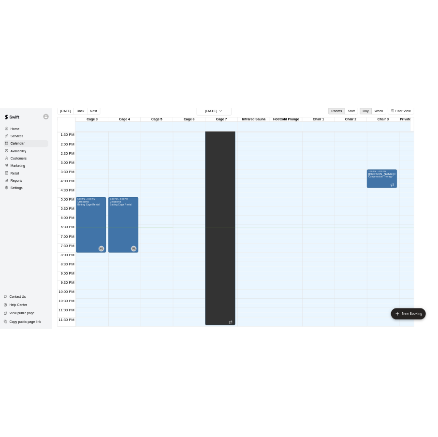
scroll to position [0, 375]
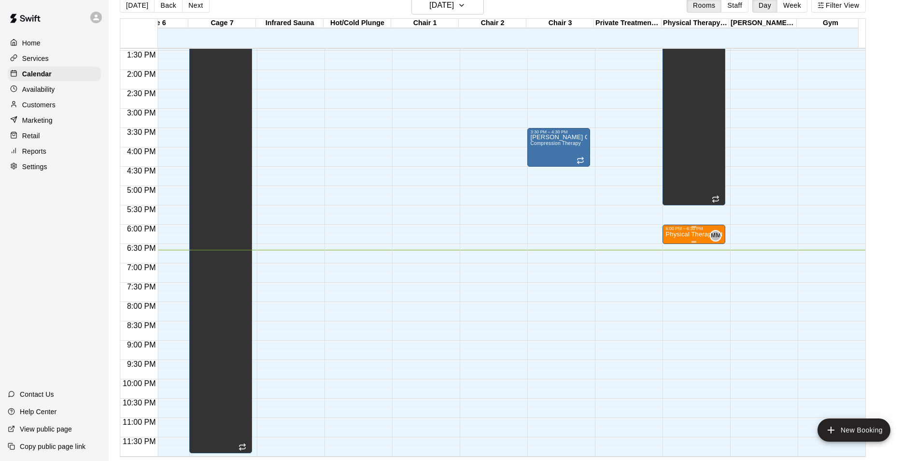
click at [687, 226] on div "6:00 PM – 6:30 PM" at bounding box center [694, 228] width 57 height 5
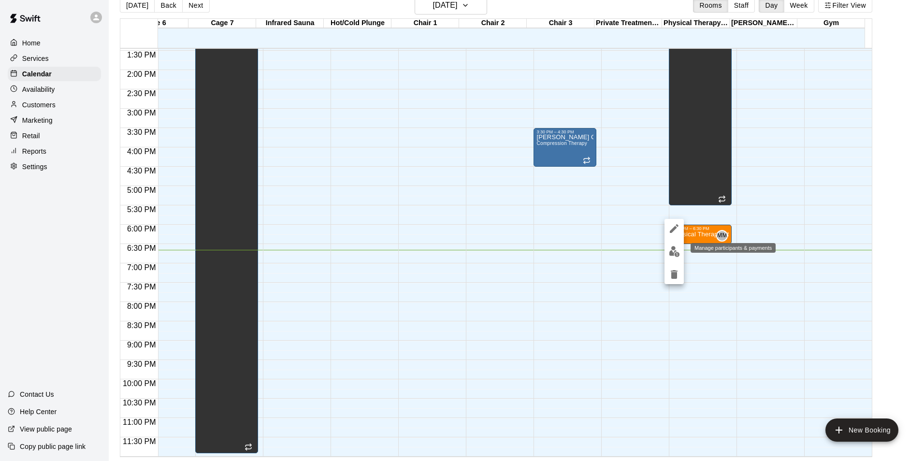
click at [675, 251] on img "edit" at bounding box center [674, 251] width 11 height 11
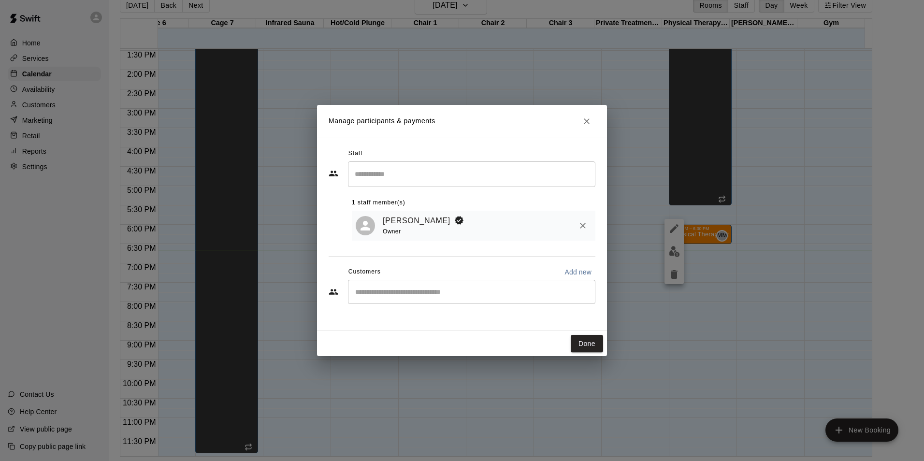
click at [419, 291] on input "Start typing to search customers..." at bounding box center [471, 292] width 239 height 10
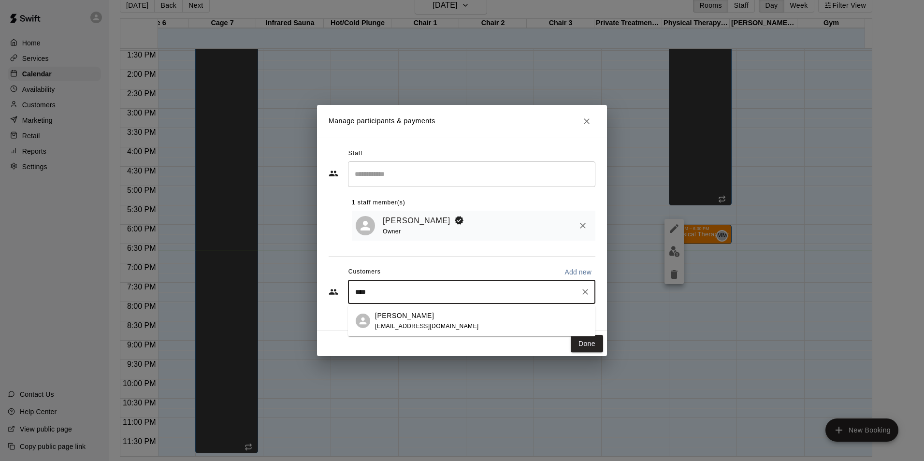
type input "*****"
click at [415, 317] on p "Cristina Perez" at bounding box center [404, 316] width 59 height 10
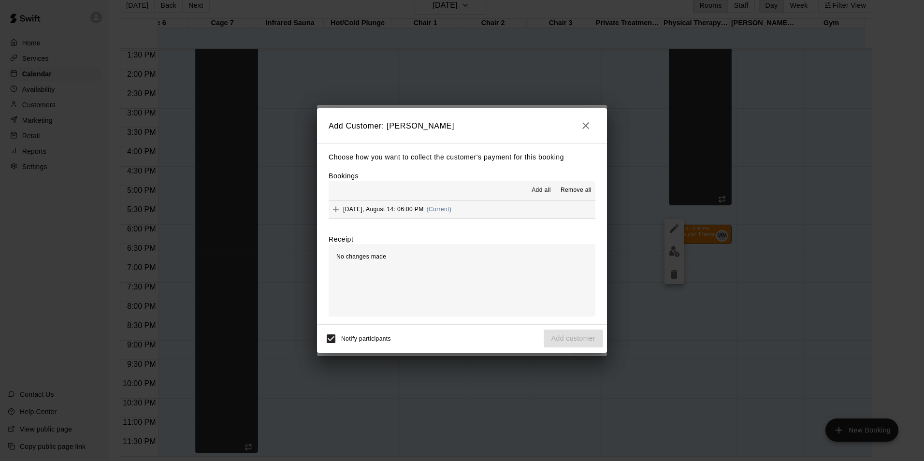
click at [378, 208] on span "Thursday, August 14: 06:00 PM" at bounding box center [383, 209] width 81 height 7
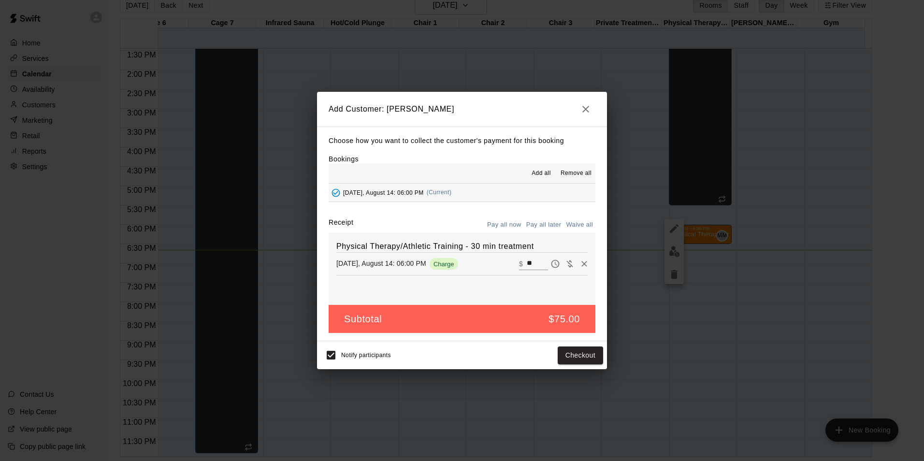
drag, startPoint x: 543, startPoint y: 266, endPoint x: 455, endPoint y: 252, distance: 89.0
click at [466, 254] on div "Physical Therapy/Athletic Training - 30 min treatment Thursday, August 14: 06:0…" at bounding box center [461, 268] width 267 height 72
drag, startPoint x: 525, startPoint y: 261, endPoint x: 489, endPoint y: 262, distance: 36.2
click at [491, 262] on div "Thursday, August 14: 06:00 PM Charge ​ $ **" at bounding box center [461, 263] width 251 height 14
type input "**"
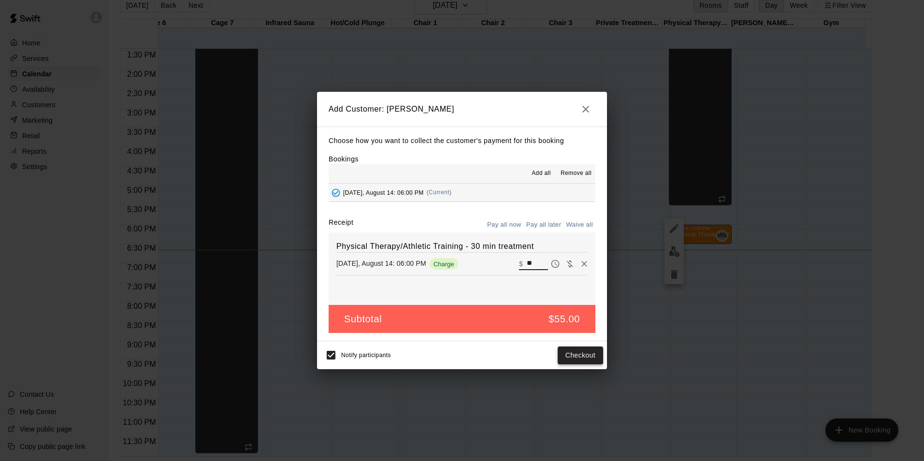
click at [585, 357] on button "Checkout" at bounding box center [579, 355] width 45 height 18
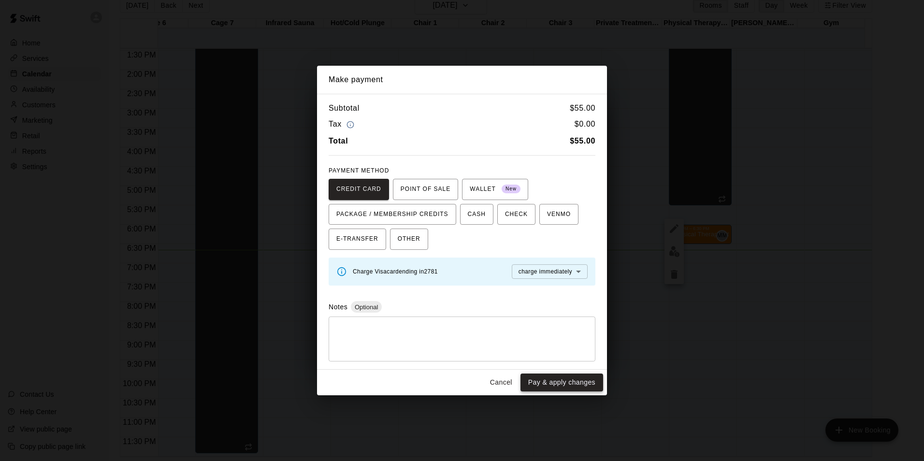
click at [578, 383] on button "Pay & apply changes" at bounding box center [561, 382] width 83 height 18
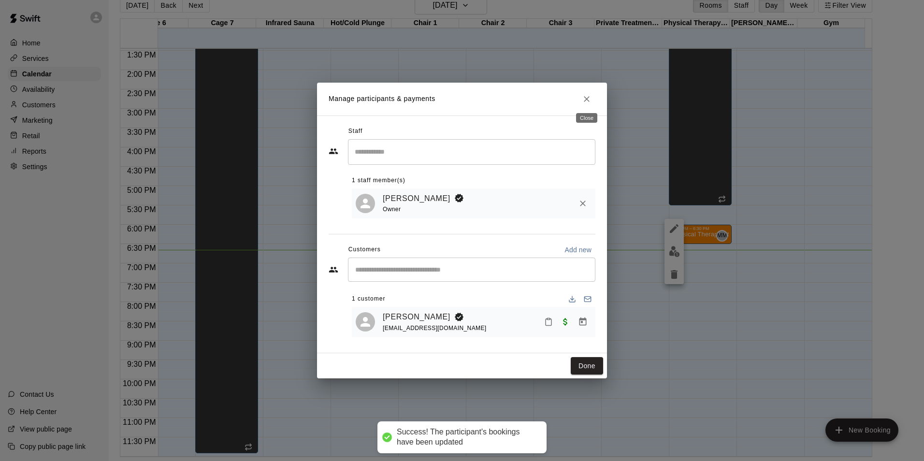
click at [588, 102] on button "Close" at bounding box center [586, 98] width 17 height 17
